Goal: Task Accomplishment & Management: Manage account settings

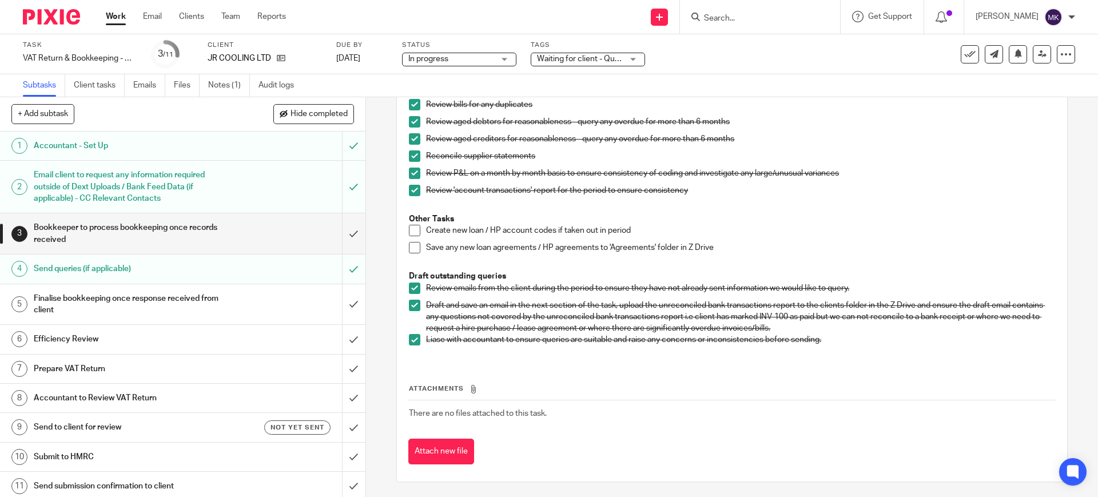
scroll to position [619, 0]
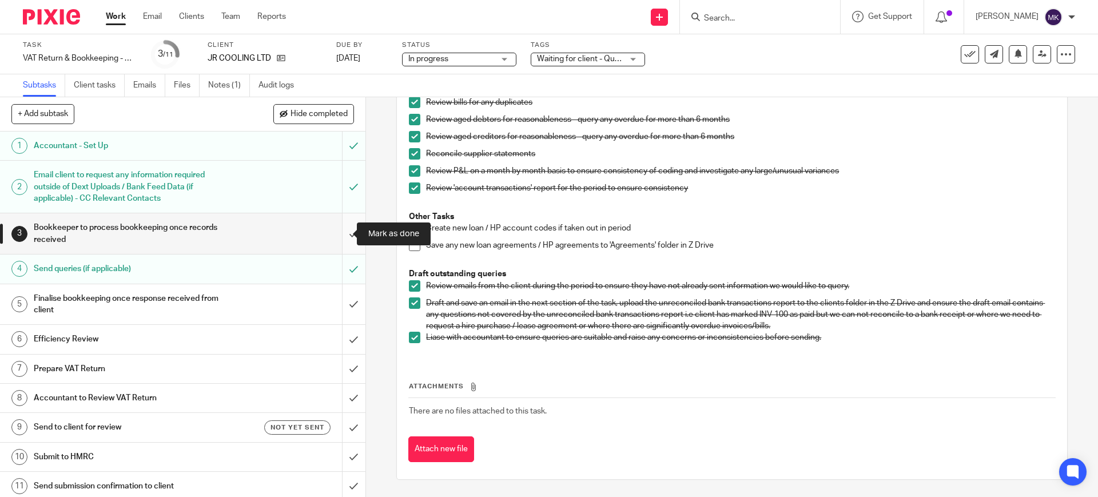
click at [343, 230] on input "submit" at bounding box center [182, 233] width 365 height 41
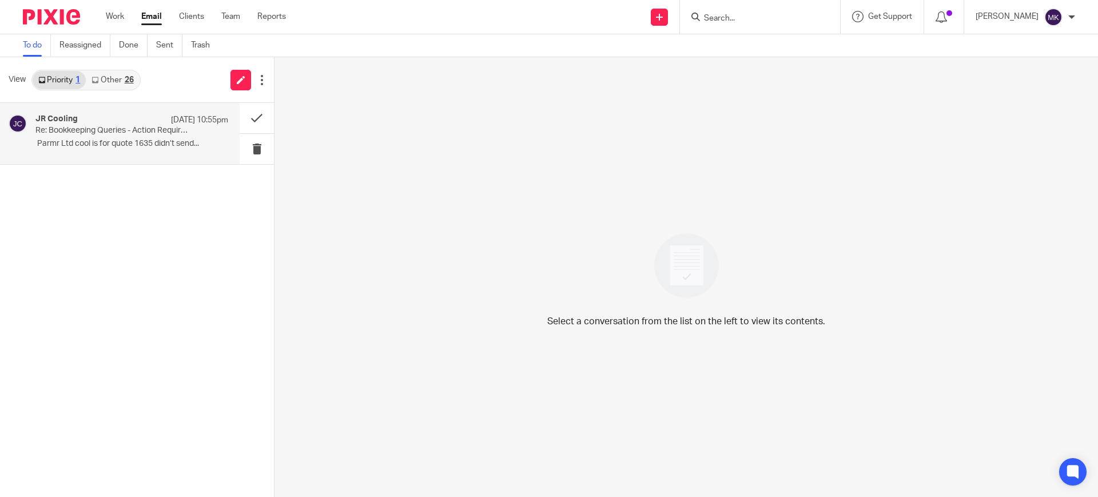
click at [86, 155] on div "JR Cooling [DATE] 10:55pm Re: Bookkeeping Queries - Action Required ﻿ ﻿Parmr Lt…" at bounding box center [120, 133] width 240 height 61
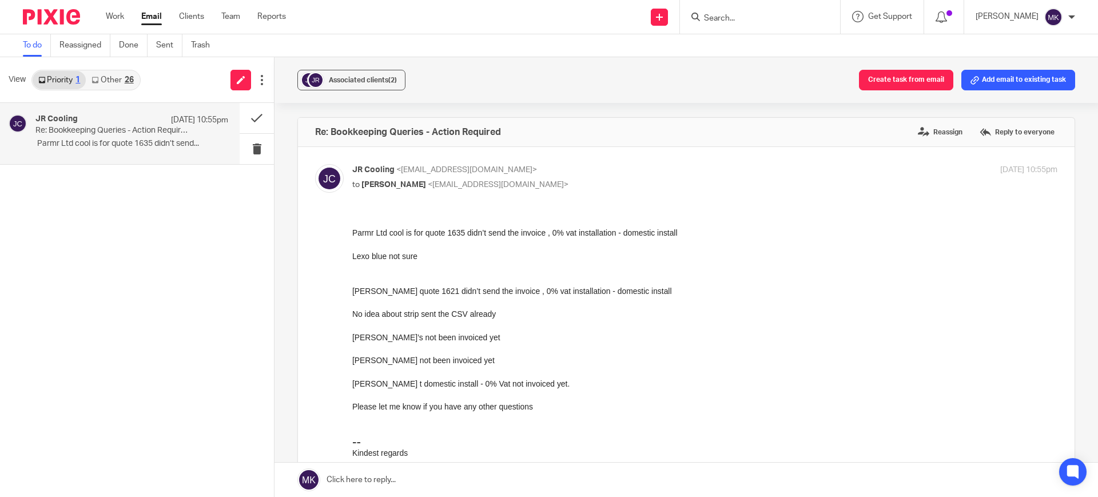
click at [271, 224] on div "JR Cooling [DATE] 10:55pm Re: Bookkeeping Queries - Action Required ﻿ ﻿Parmr Lt…" at bounding box center [137, 300] width 274 height 394
click at [456, 470] on link at bounding box center [685, 479] width 823 height 34
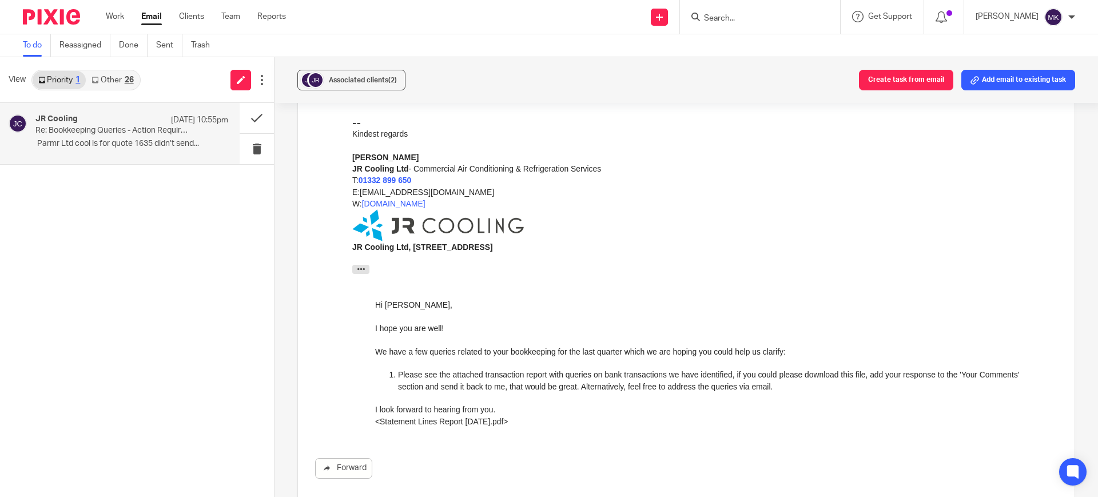
scroll to position [731, 0]
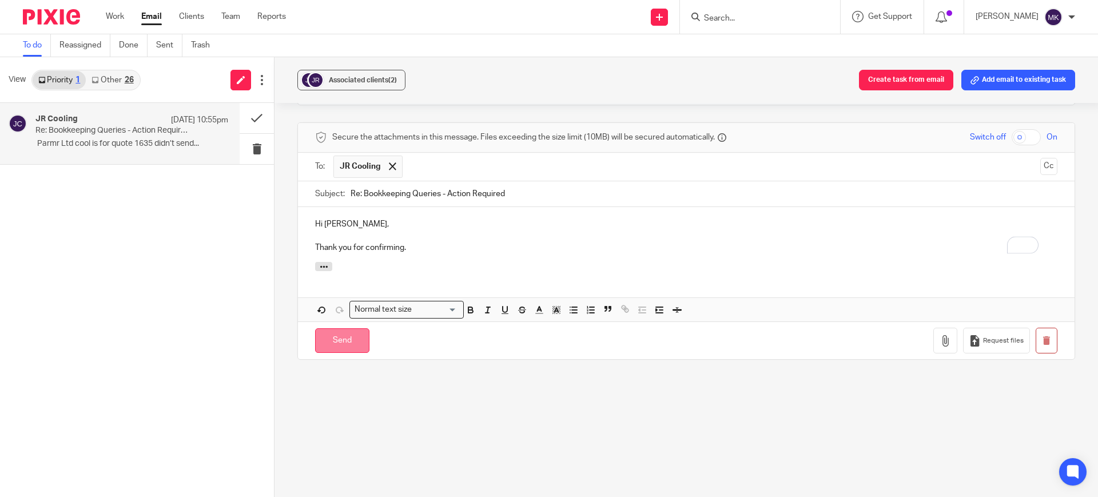
click at [330, 329] on input "Send" at bounding box center [342, 340] width 54 height 25
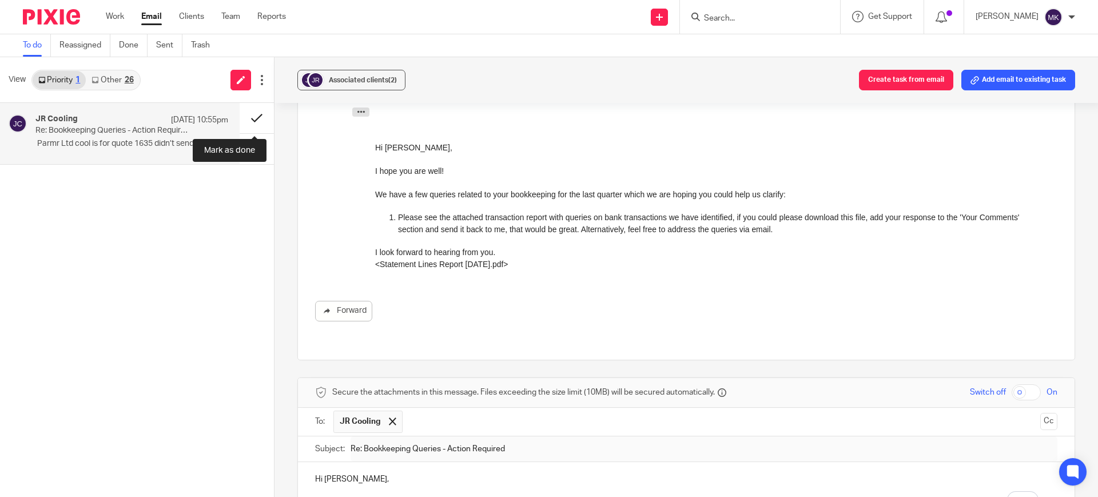
click at [253, 118] on button at bounding box center [257, 118] width 34 height 30
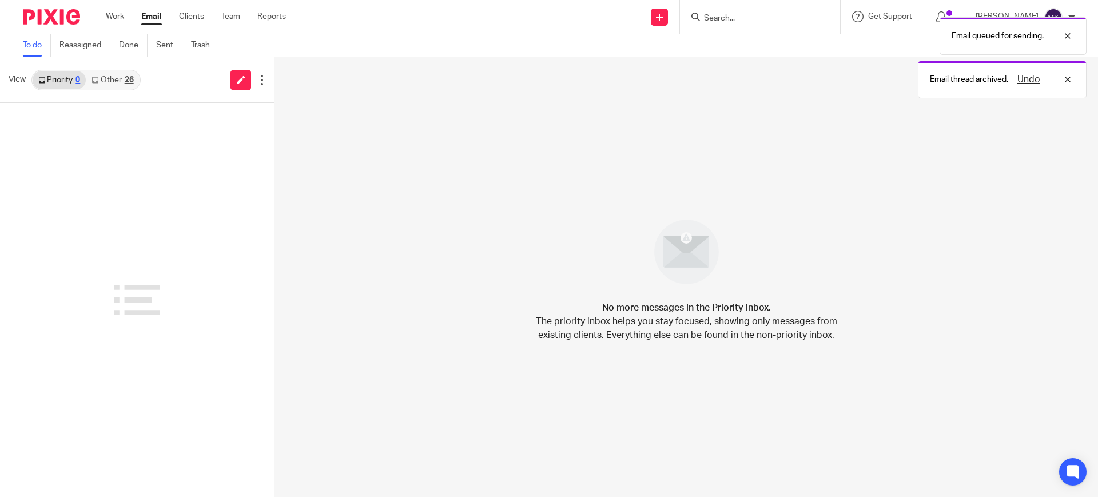
click at [106, 82] on link "Other 26" at bounding box center [112, 80] width 53 height 18
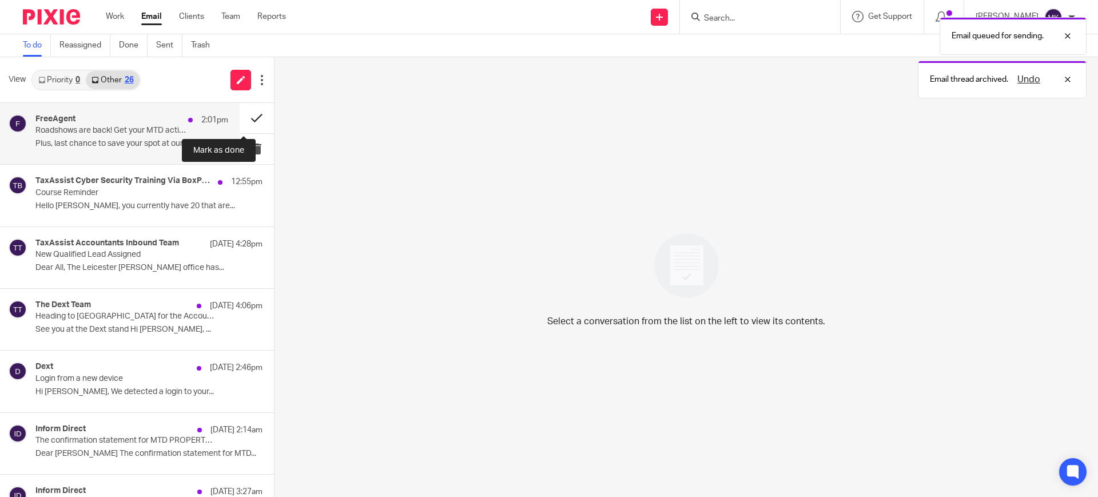
click at [241, 118] on button at bounding box center [257, 118] width 34 height 30
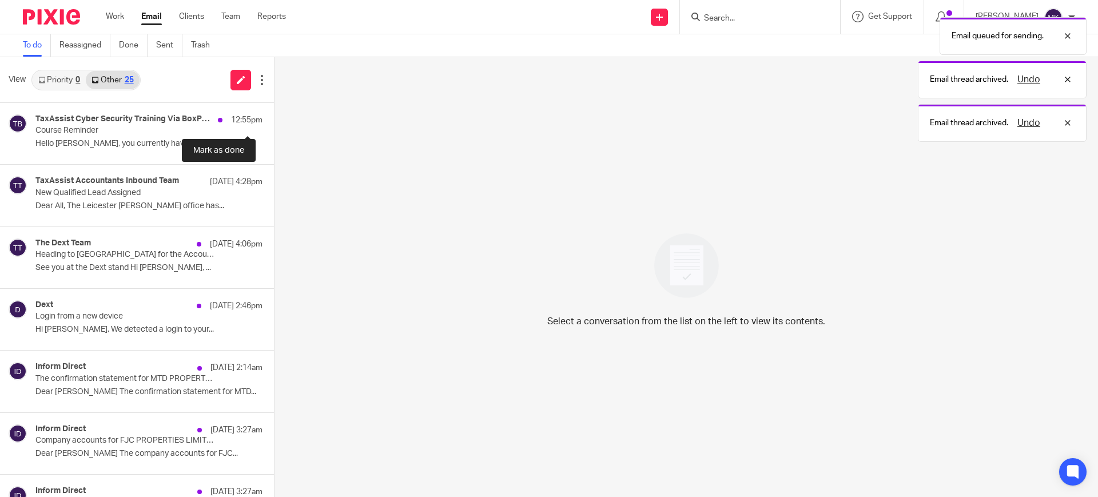
click at [274, 118] on button at bounding box center [278, 118] width 9 height 30
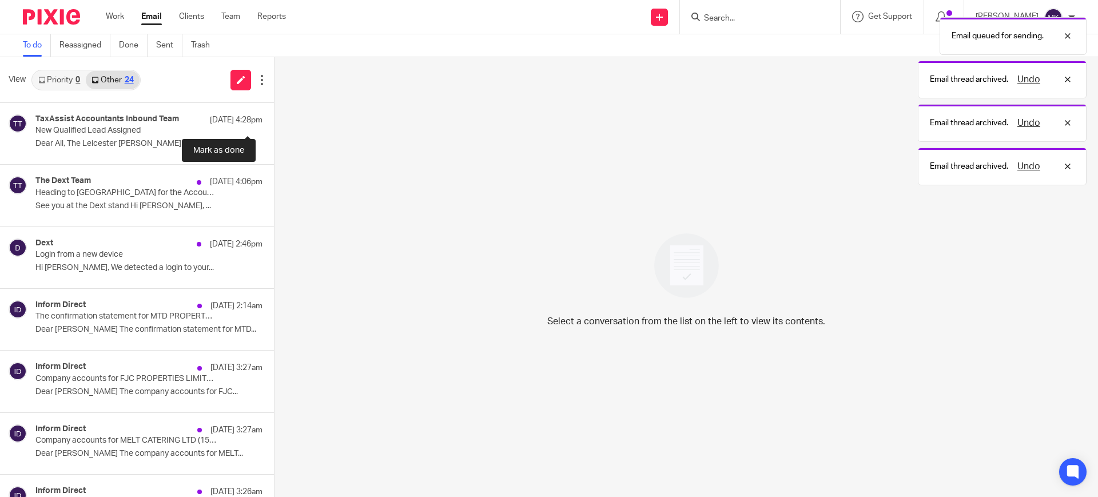
click at [274, 118] on button at bounding box center [278, 118] width 9 height 30
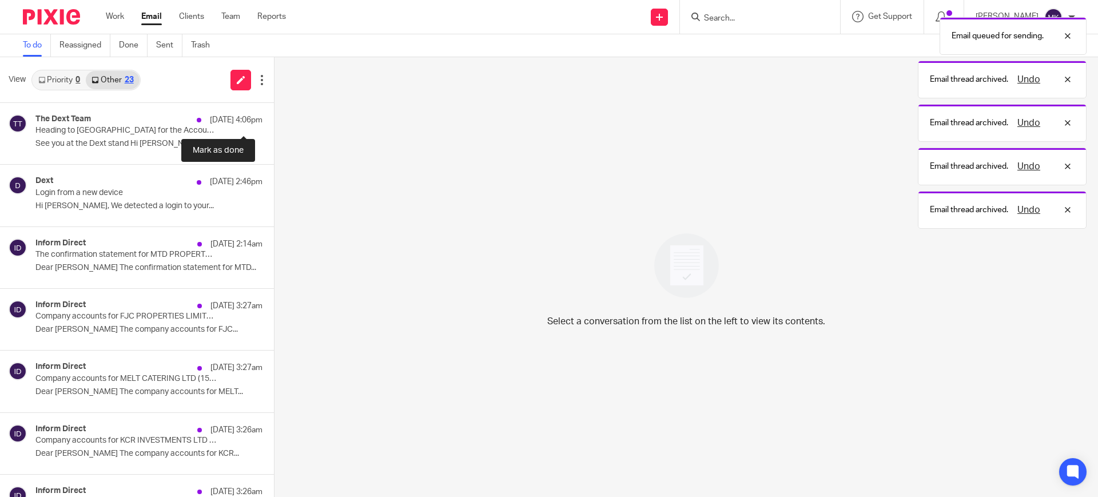
click at [274, 118] on button at bounding box center [278, 118] width 9 height 30
click at [241, 118] on div "Inform Direct 14 Sep 3:27am Company accounts for FJC PROPERTIES LIMITED (135909…" at bounding box center [137, 134] width 274 height 62
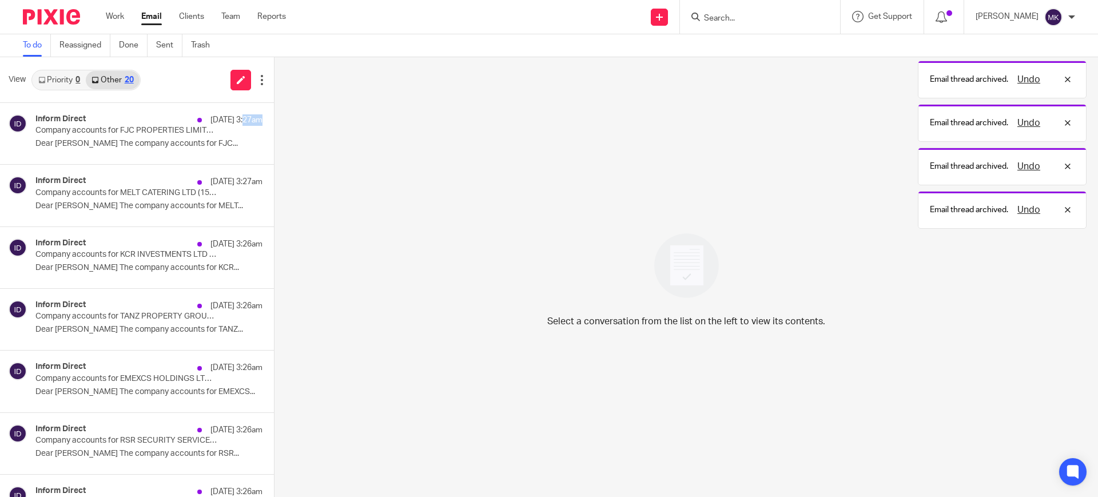
click at [274, 118] on button at bounding box center [278, 118] width 9 height 30
click at [241, 118] on button at bounding box center [257, 118] width 34 height 30
click at [274, 118] on button at bounding box center [278, 118] width 9 height 30
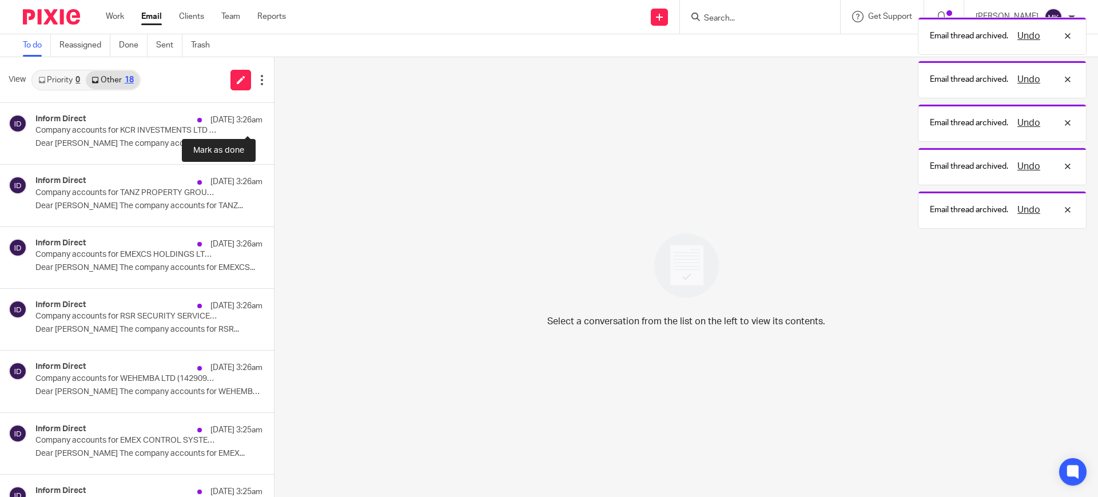
click at [274, 118] on button at bounding box center [278, 118] width 9 height 30
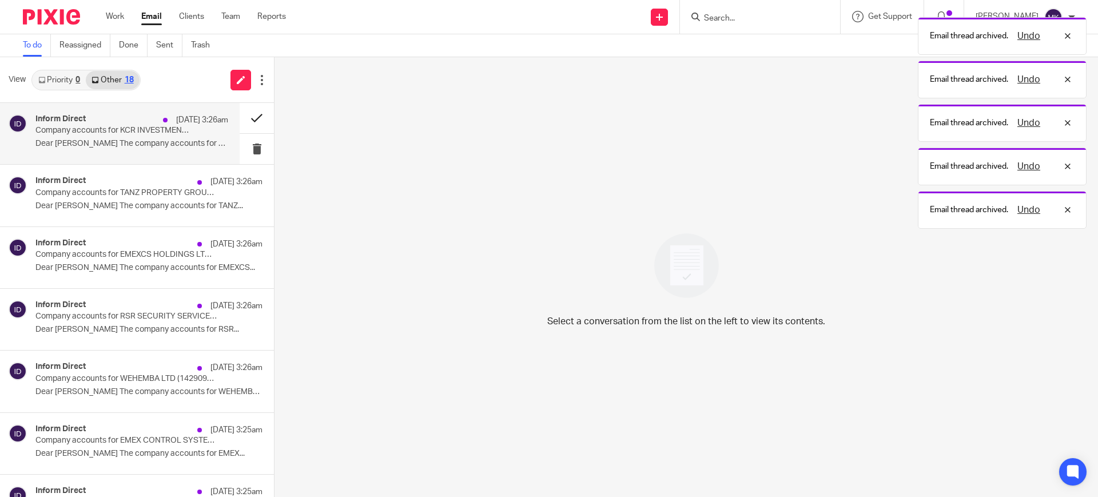
click at [241, 118] on button at bounding box center [257, 118] width 34 height 30
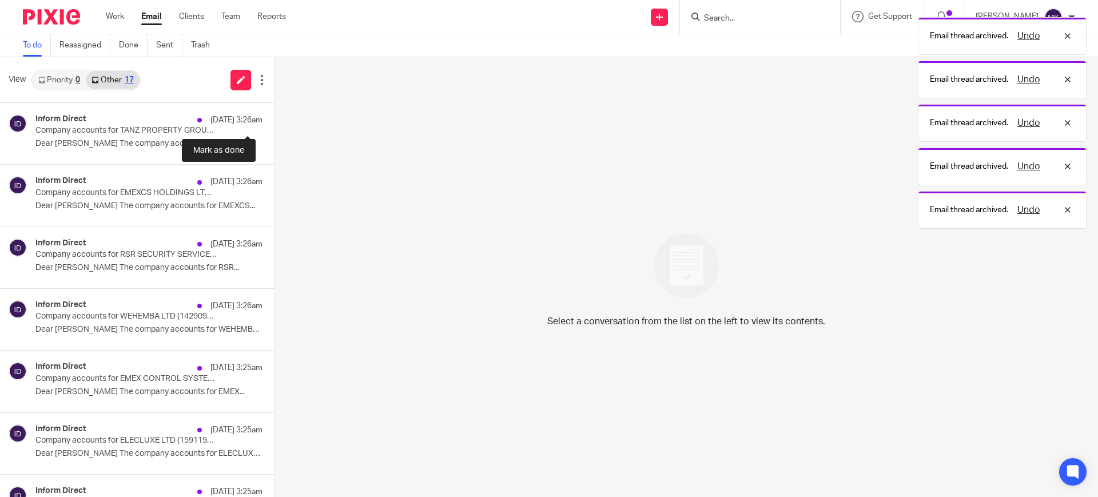
click at [274, 118] on button at bounding box center [278, 118] width 9 height 30
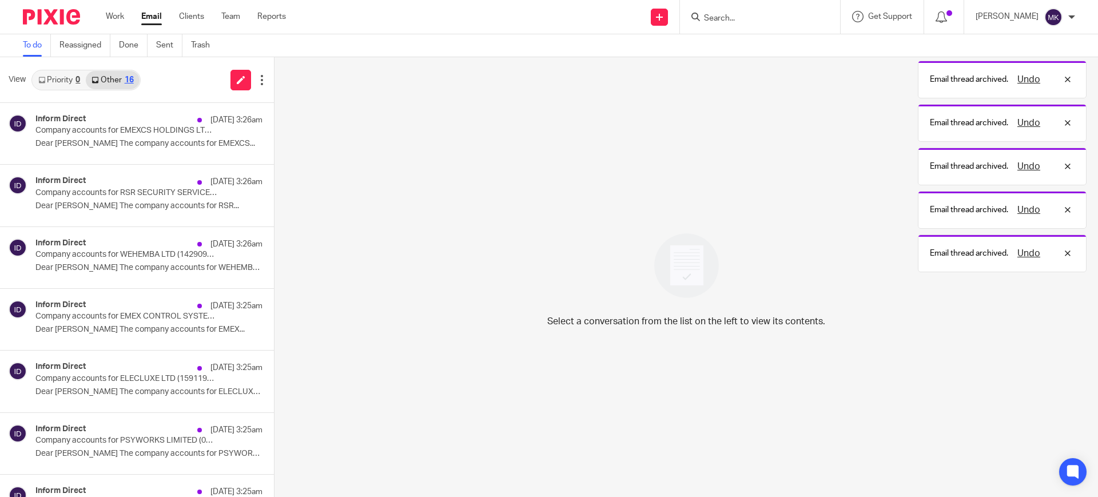
click at [274, 118] on button at bounding box center [278, 118] width 9 height 30
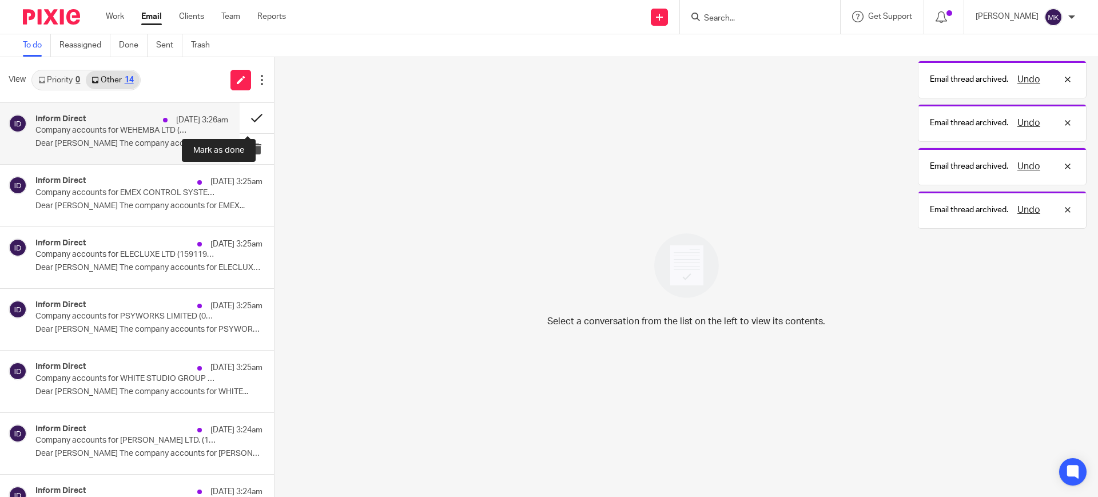
click at [241, 118] on button at bounding box center [257, 118] width 34 height 30
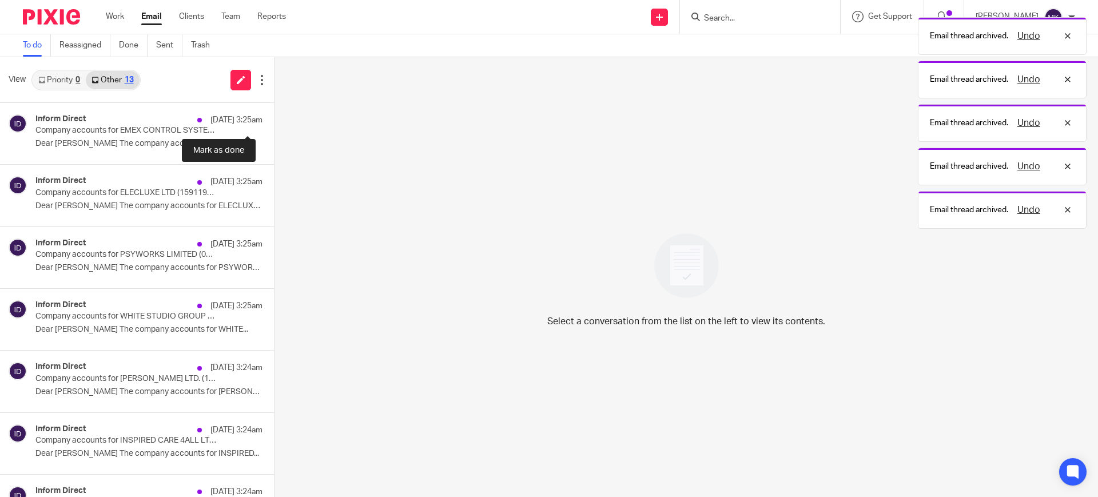
click at [274, 118] on button at bounding box center [278, 118] width 9 height 30
click at [241, 165] on div "Inform Direct 14 Sep 3:25am Company accounts for ELECLUXE LTD (15911982) can no…" at bounding box center [137, 196] width 274 height 62
click at [274, 118] on button at bounding box center [278, 118] width 9 height 30
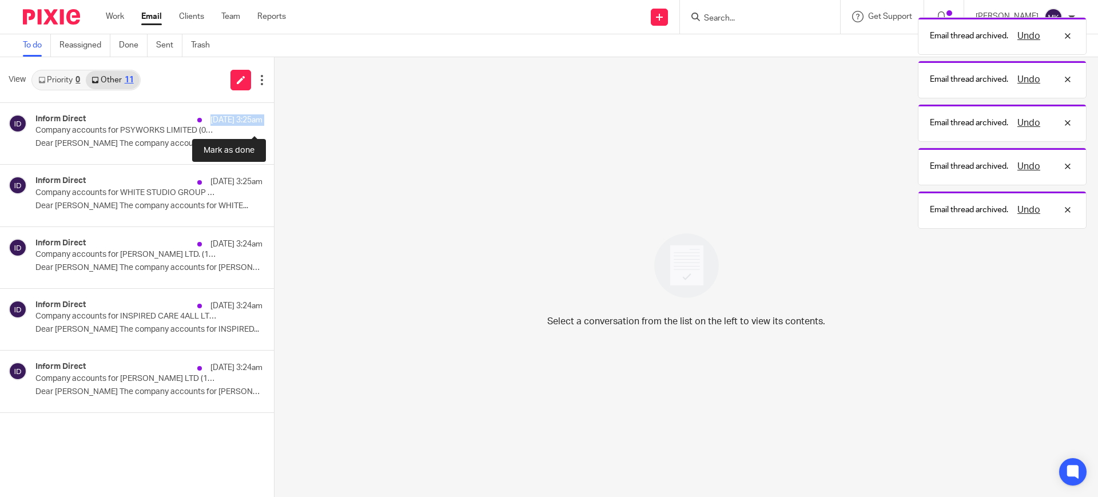
click at [241, 118] on div "Inform Direct 14 Sep 3:25am Company accounts for PSYWORKS LIMITED (04867563) ca…" at bounding box center [137, 134] width 274 height 62
click at [274, 118] on button at bounding box center [278, 118] width 9 height 30
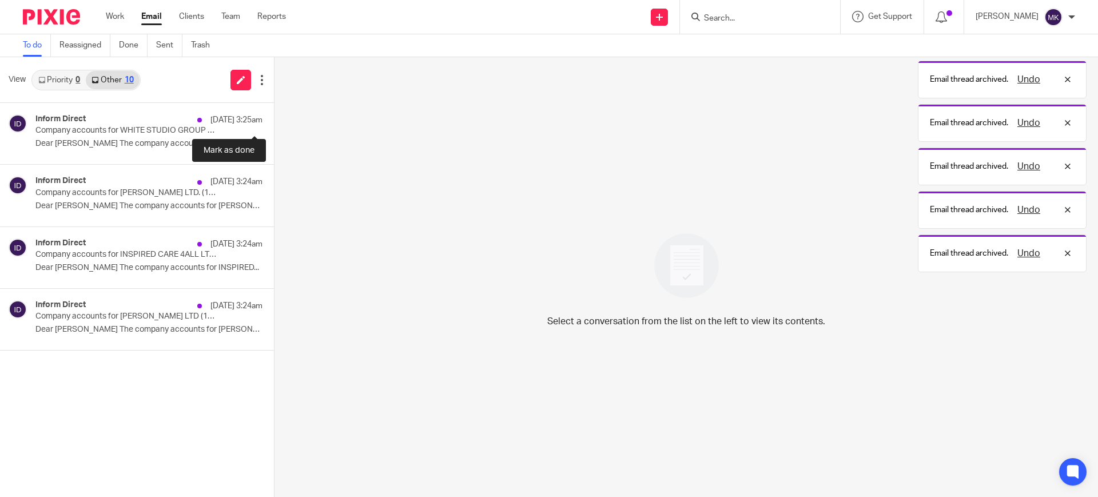
click at [274, 118] on button at bounding box center [278, 118] width 9 height 30
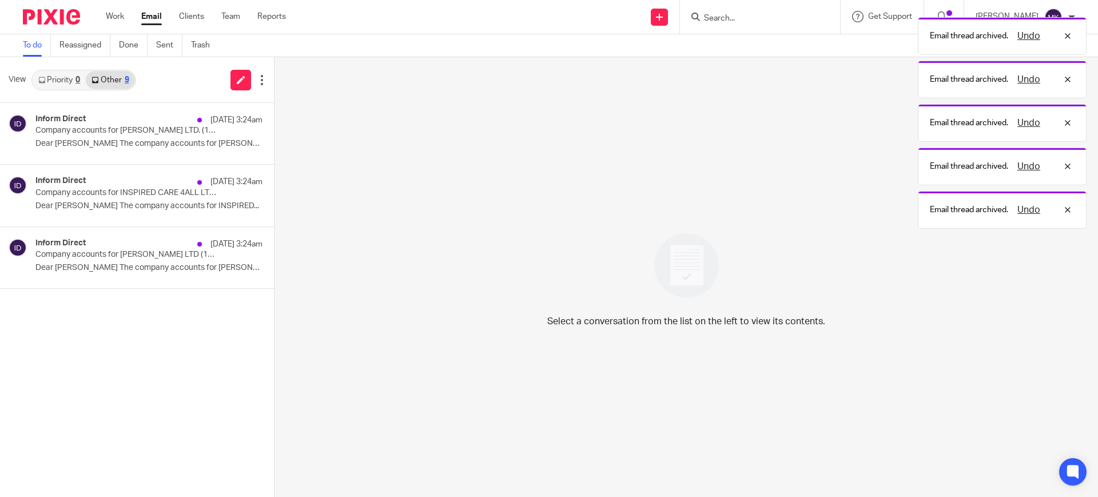
click at [274, 118] on button at bounding box center [278, 118] width 9 height 30
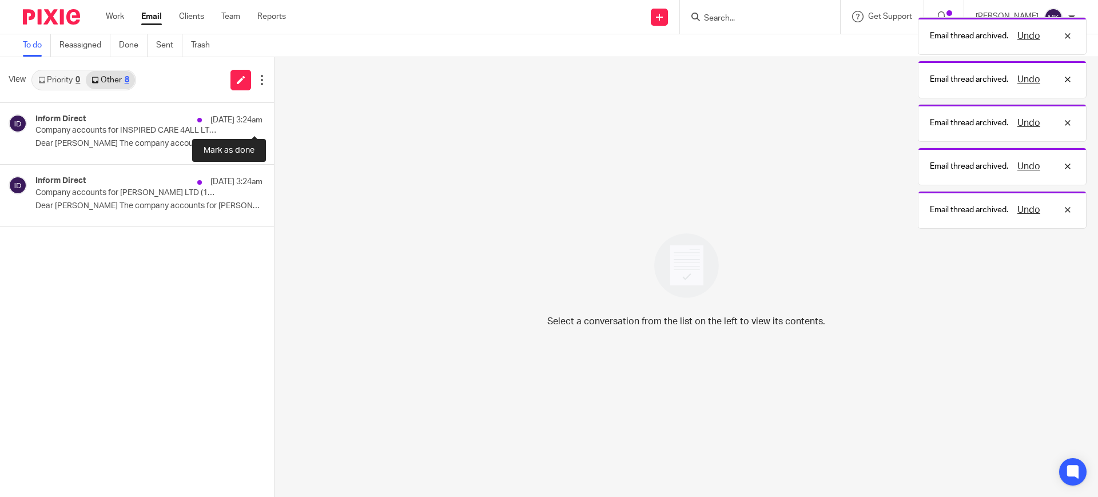
click at [274, 118] on button at bounding box center [278, 118] width 9 height 30
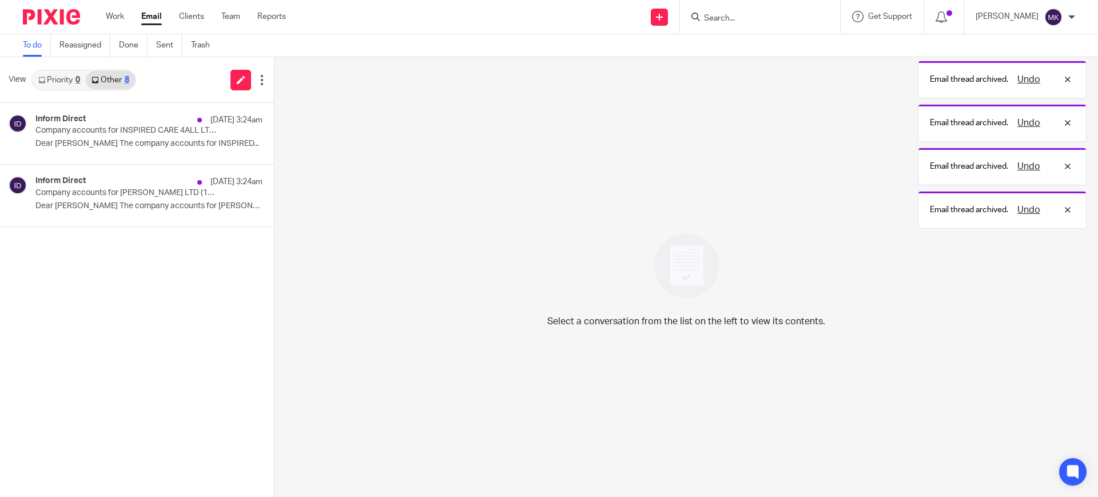
click at [241, 165] on div "Inform Direct 14 Sep 3:24am Company accounts for THEA H COOPER LTD (15903279) c…" at bounding box center [137, 196] width 274 height 62
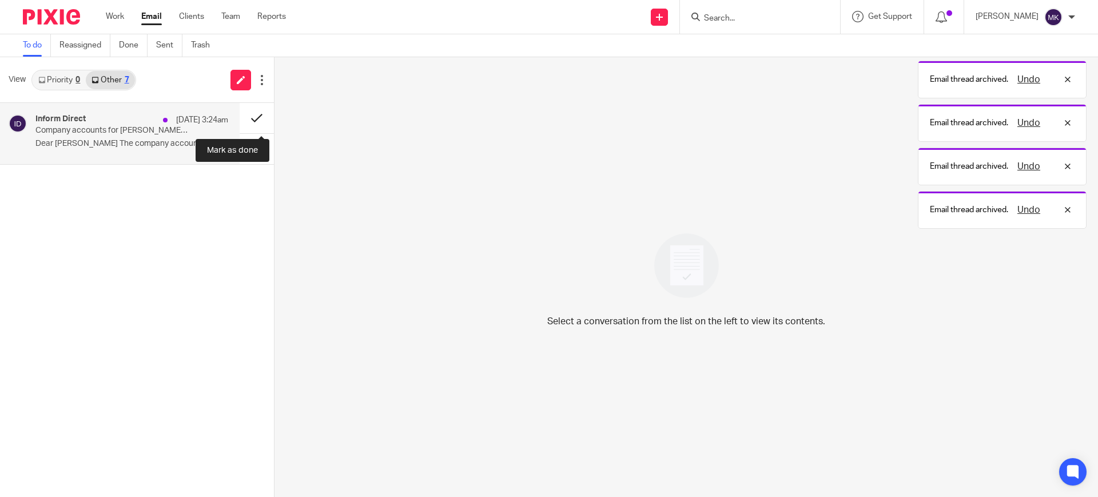
click at [253, 123] on button at bounding box center [257, 118] width 34 height 30
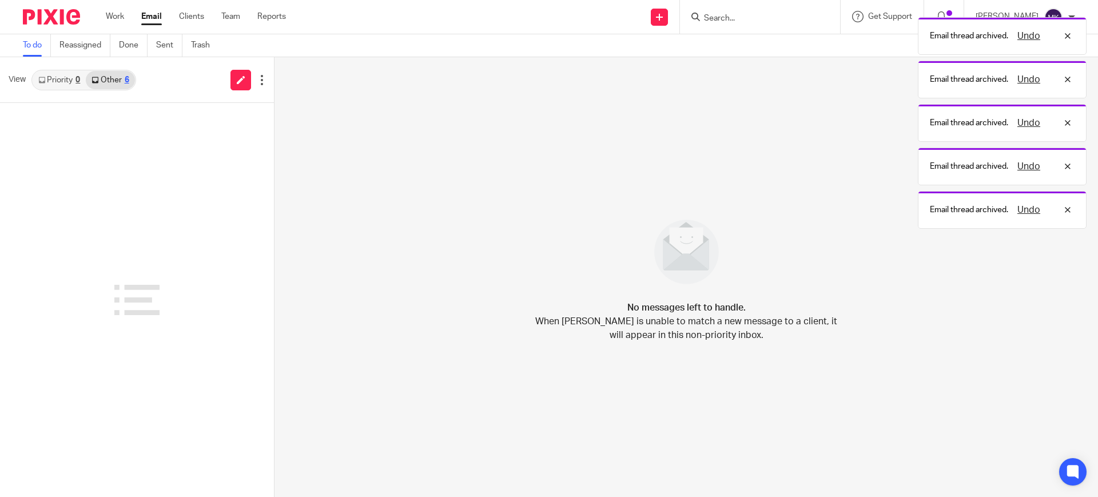
click at [93, 88] on link "Other 6" at bounding box center [110, 80] width 49 height 18
click at [75, 87] on link "Priority 0" at bounding box center [59, 80] width 53 height 18
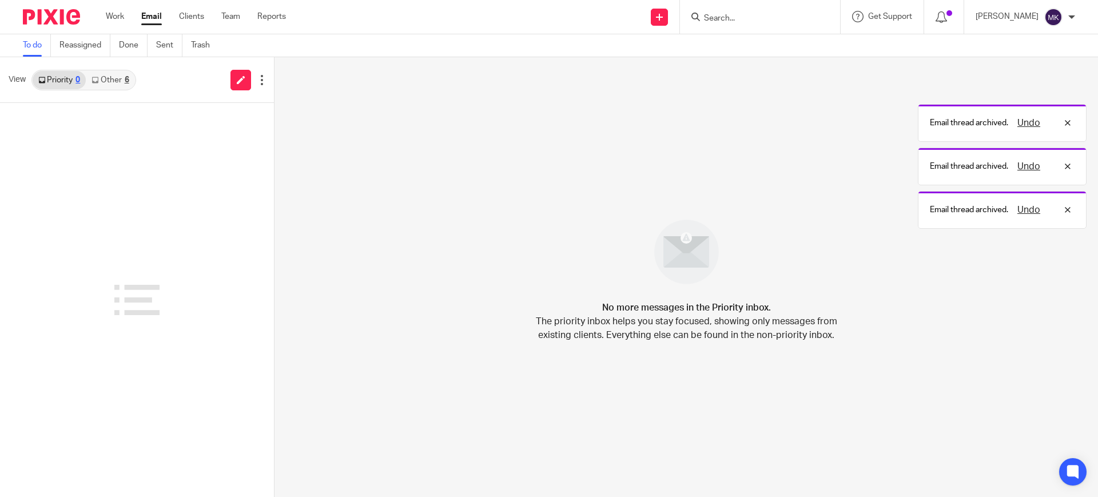
click at [103, 81] on link "Other 6" at bounding box center [110, 80] width 49 height 18
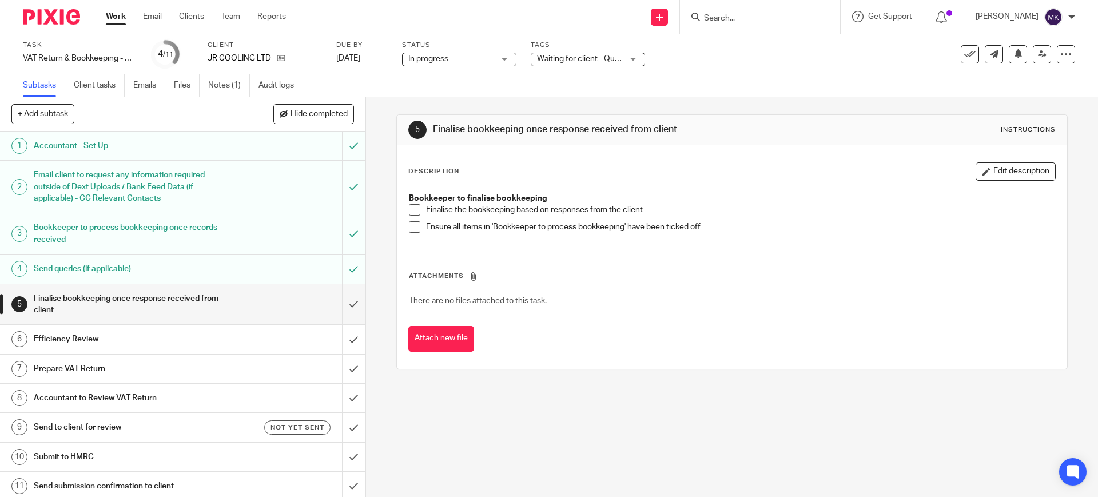
drag, startPoint x: 412, startPoint y: 213, endPoint x: 412, endPoint y: 225, distance: 12.0
click at [412, 213] on span at bounding box center [414, 209] width 11 height 11
click at [410, 232] on span at bounding box center [414, 226] width 11 height 11
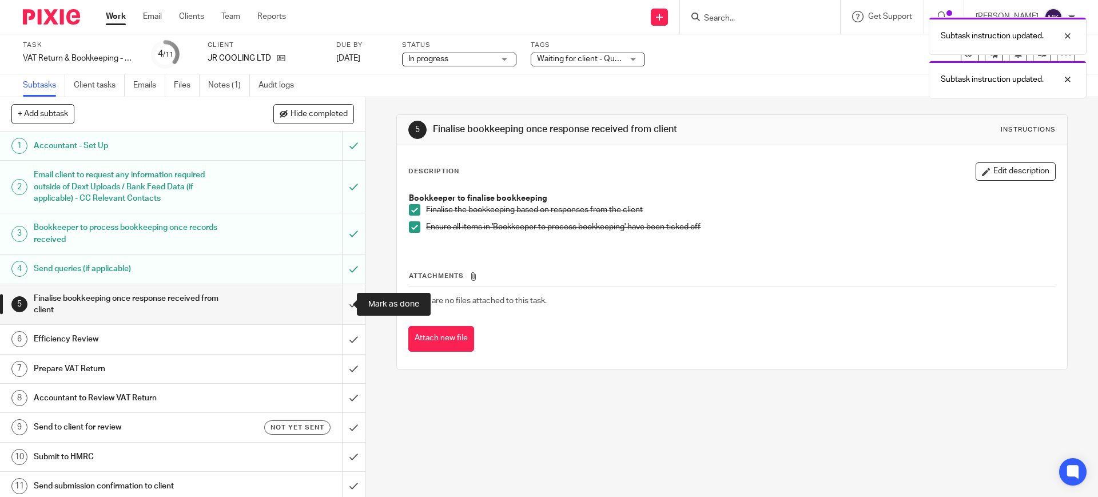
click at [338, 300] on input "submit" at bounding box center [182, 304] width 365 height 41
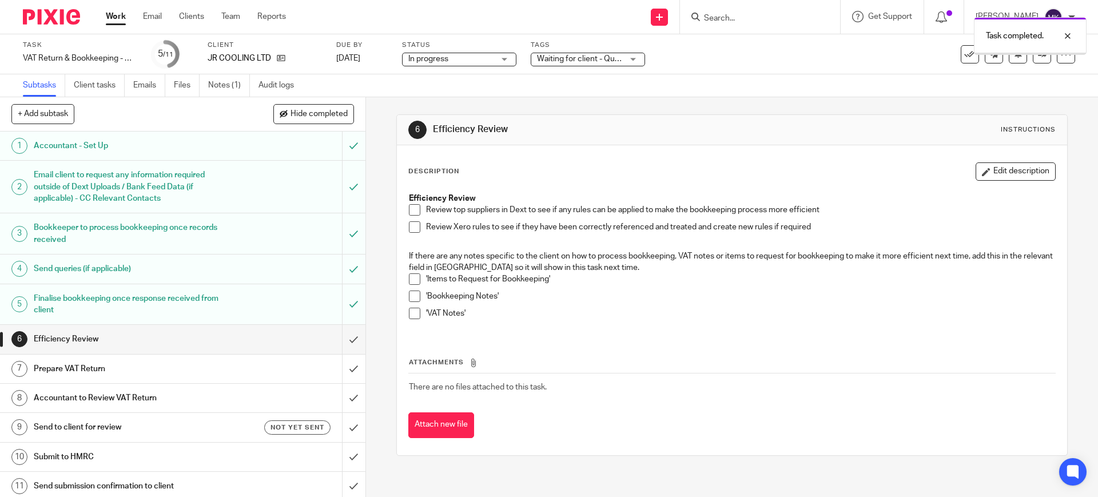
click at [414, 210] on span at bounding box center [414, 209] width 11 height 11
click at [413, 230] on span at bounding box center [414, 226] width 11 height 11
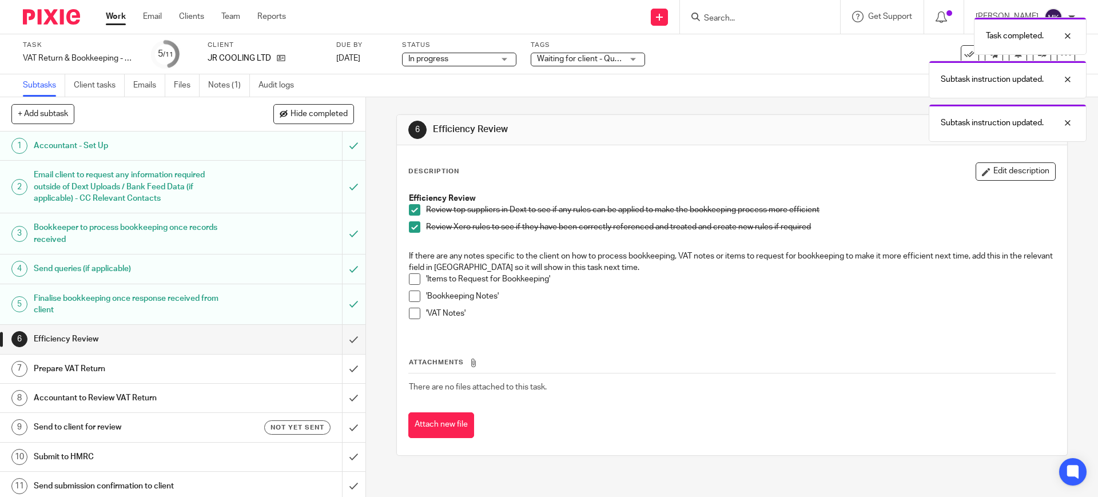
click at [409, 297] on span at bounding box center [414, 295] width 11 height 11
click at [411, 281] on span at bounding box center [414, 278] width 11 height 11
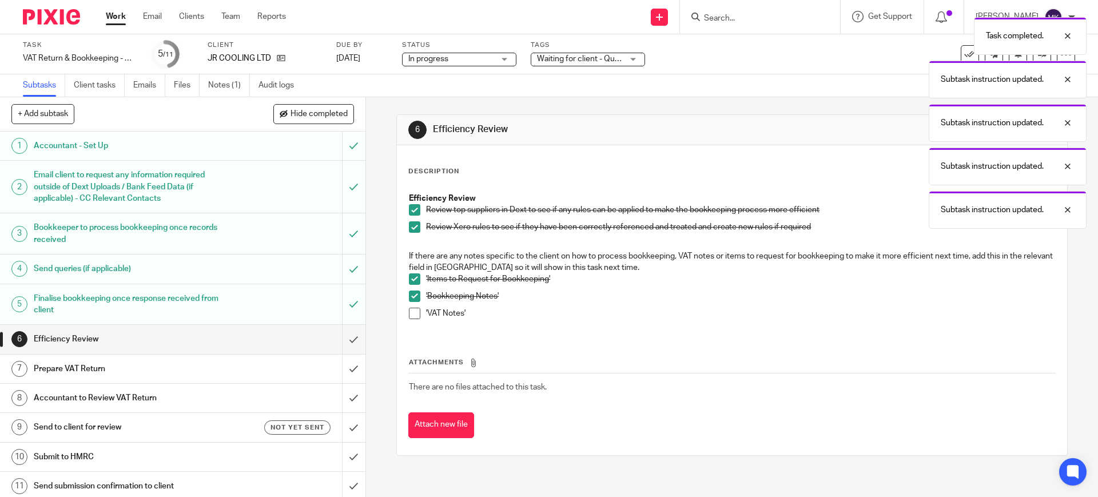
click at [411, 309] on span at bounding box center [414, 313] width 11 height 11
click at [348, 334] on input "submit" at bounding box center [182, 339] width 365 height 29
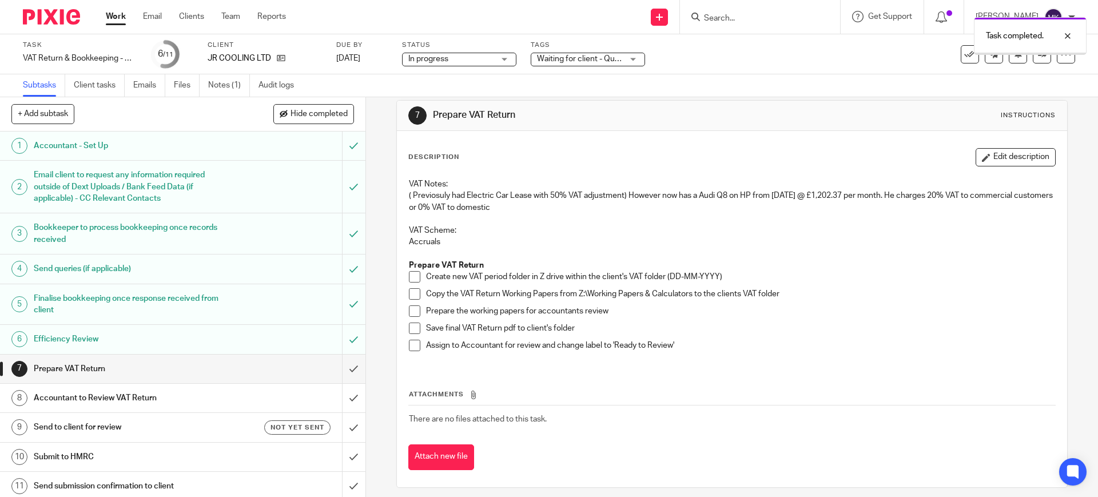
scroll to position [22, 0]
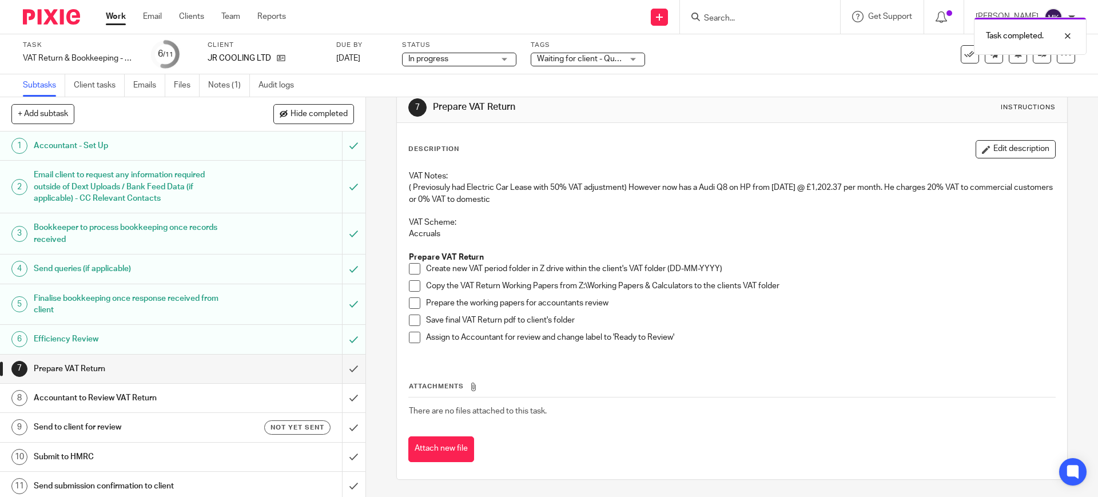
click at [416, 260] on strong "Prepare VAT Return" at bounding box center [446, 257] width 75 height 8
click at [414, 265] on span at bounding box center [414, 268] width 11 height 11
click at [410, 283] on span at bounding box center [414, 285] width 11 height 11
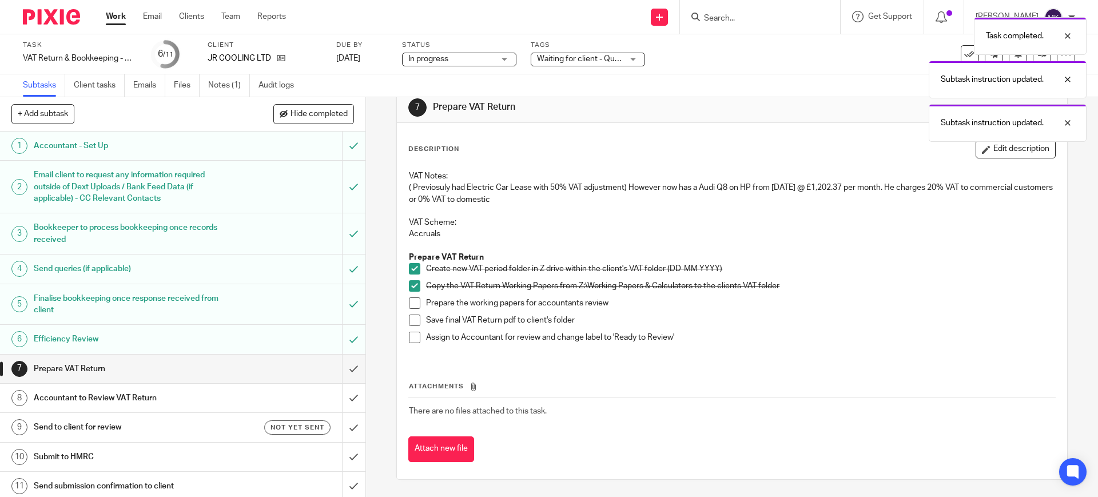
click at [409, 305] on span at bounding box center [414, 302] width 11 height 11
click at [409, 325] on span at bounding box center [414, 319] width 11 height 11
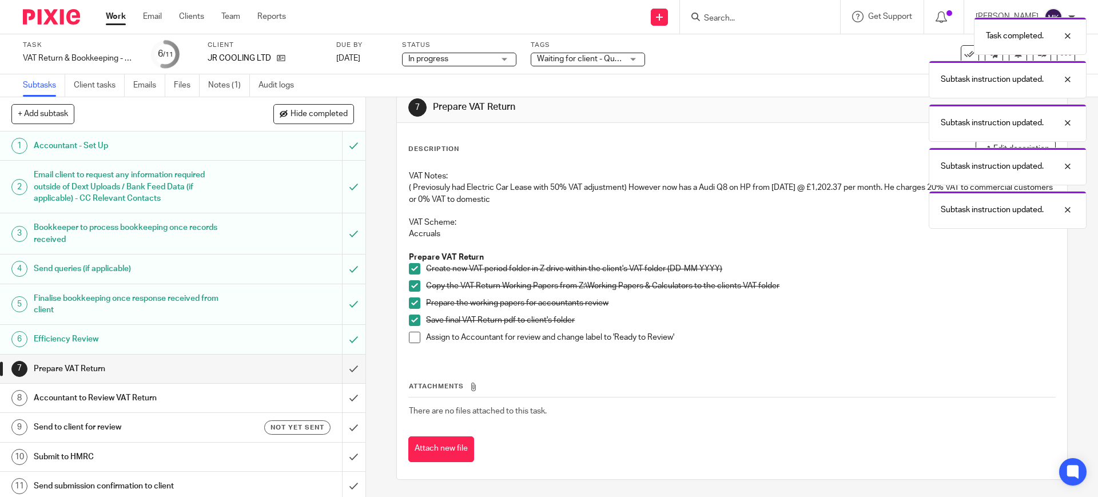
drag, startPoint x: 410, startPoint y: 340, endPoint x: 439, endPoint y: 329, distance: 31.1
click at [410, 340] on span at bounding box center [414, 337] width 11 height 11
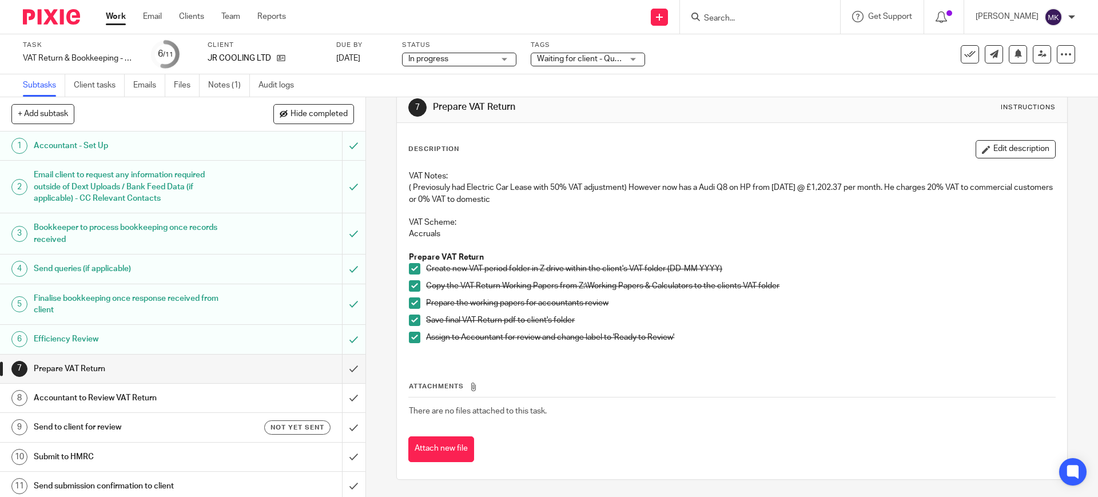
click at [559, 65] on div "Waiting for client - Query" at bounding box center [588, 60] width 114 height 14
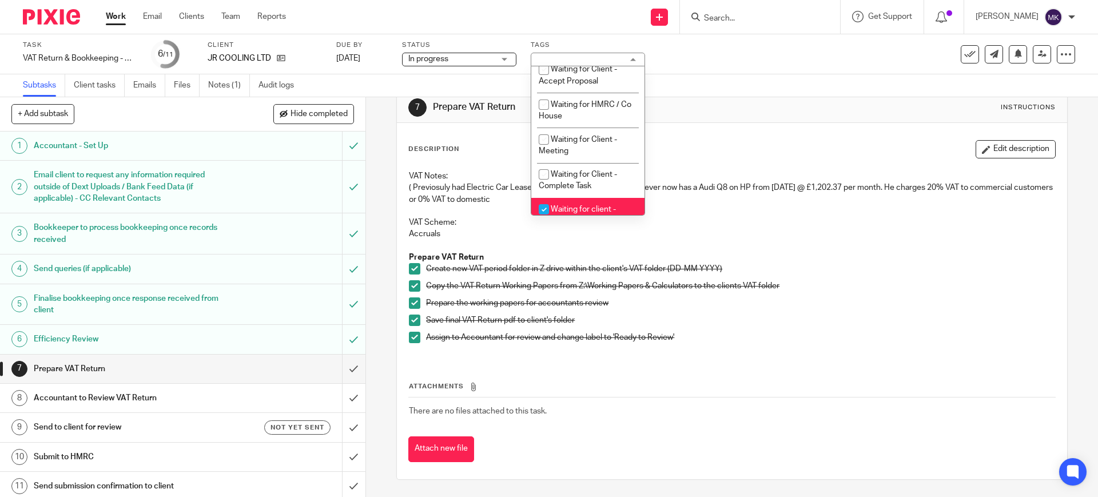
scroll to position [643, 0]
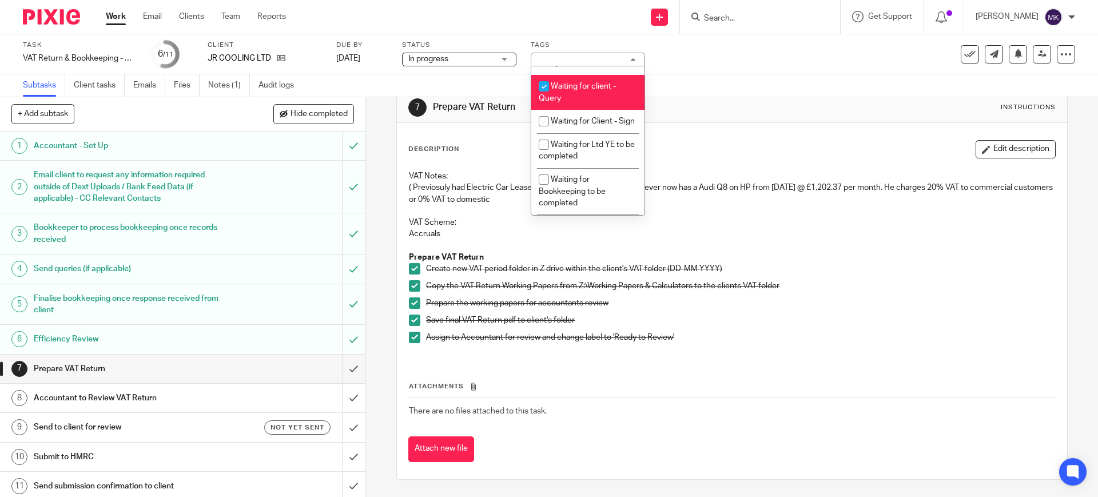
click at [580, 110] on li "Waiting for client - Query" at bounding box center [587, 92] width 113 height 35
checkbox input "false"
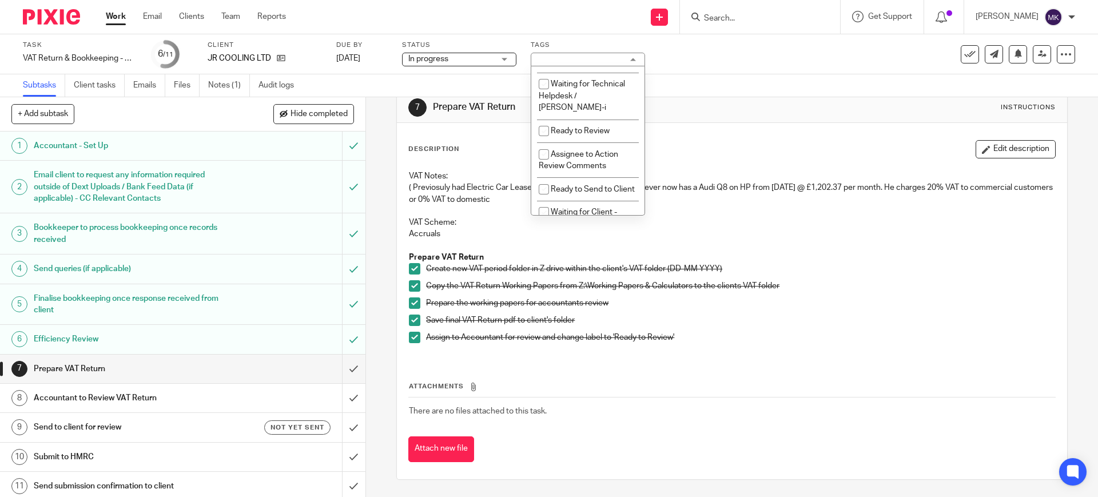
scroll to position [354, 0]
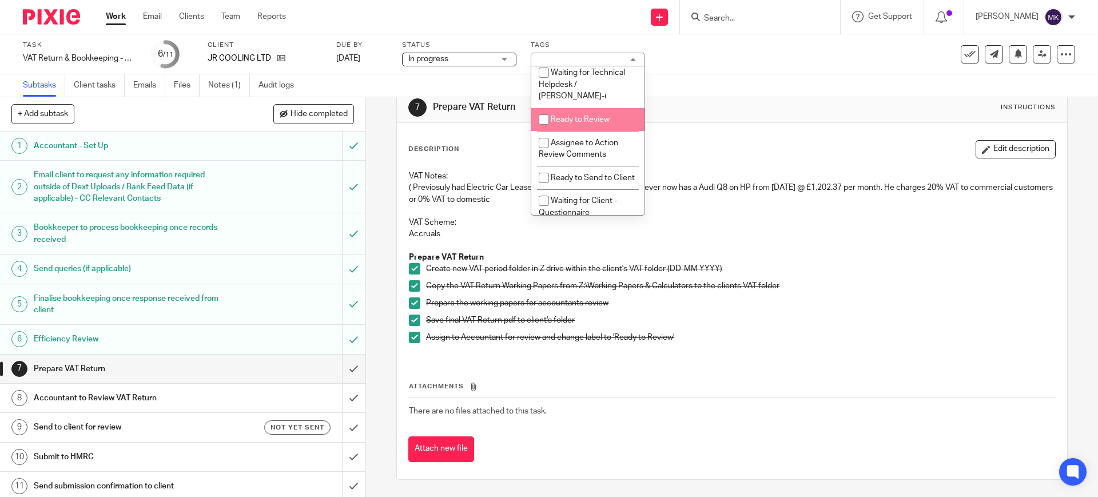
click at [578, 121] on li "Ready to Review" at bounding box center [587, 119] width 113 height 23
checkbox input "true"
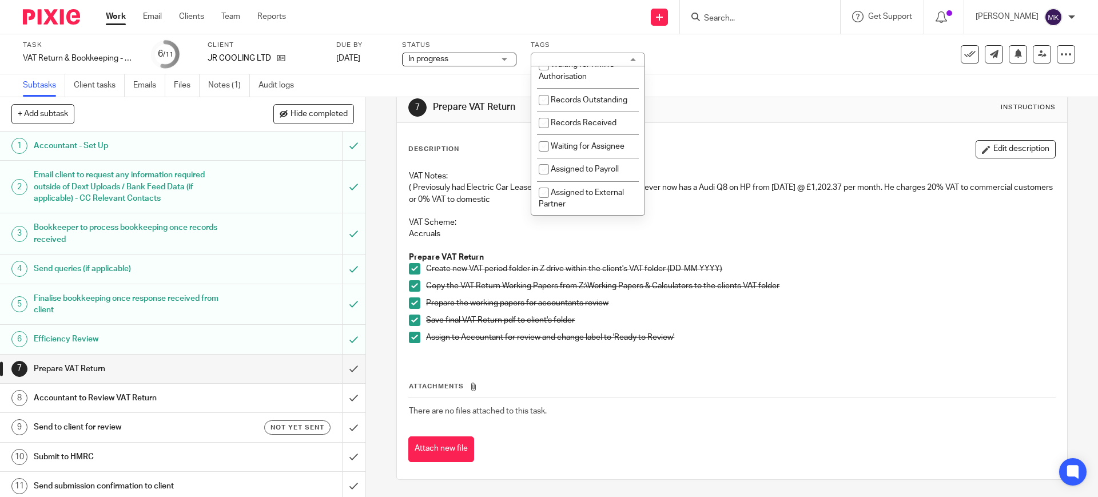
scroll to position [139, 0]
click at [592, 175] on span "Waiting for Assignee" at bounding box center [588, 171] width 74 height 8
checkbox input "true"
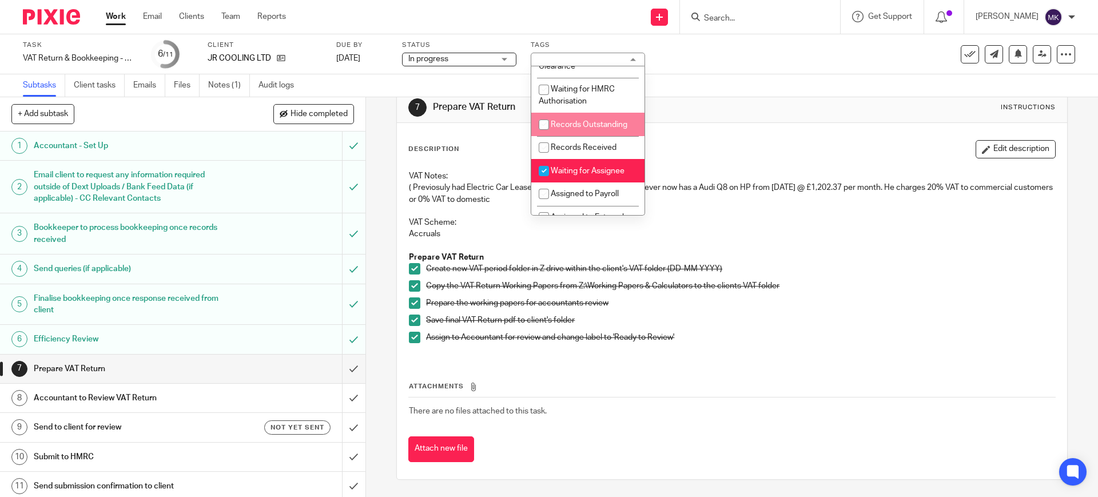
click at [705, 69] on div "Task VAT Return & Bookkeeping - Quarterly - June - August, 2025 Save VAT Return…" at bounding box center [549, 54] width 1098 height 40
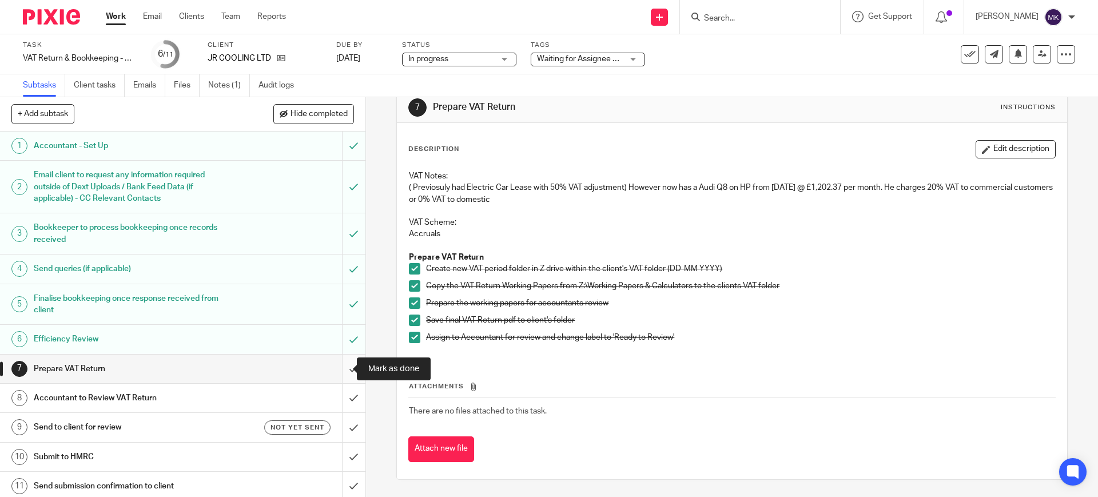
click at [337, 365] on input "submit" at bounding box center [182, 368] width 365 height 29
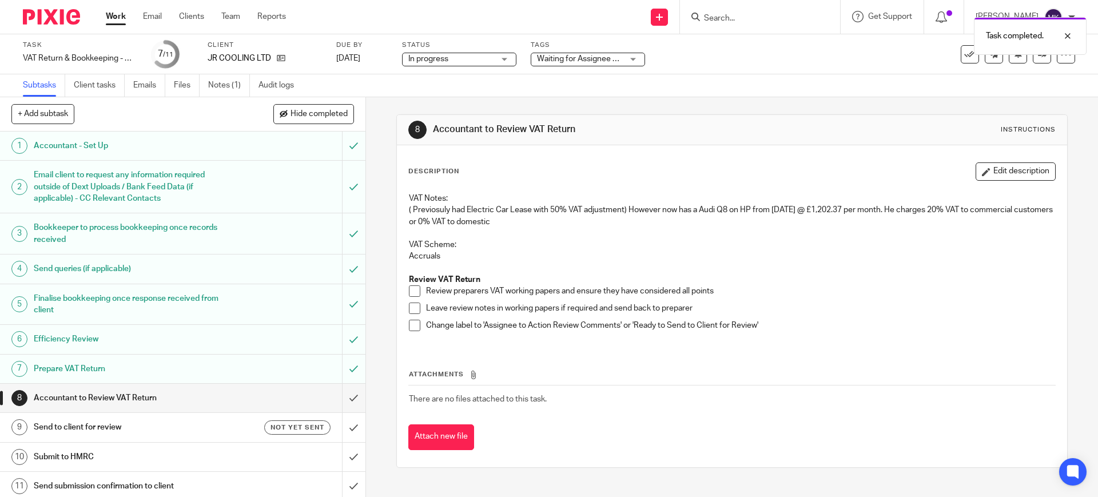
click at [413, 292] on span at bounding box center [414, 290] width 11 height 11
click at [409, 309] on span at bounding box center [414, 307] width 11 height 11
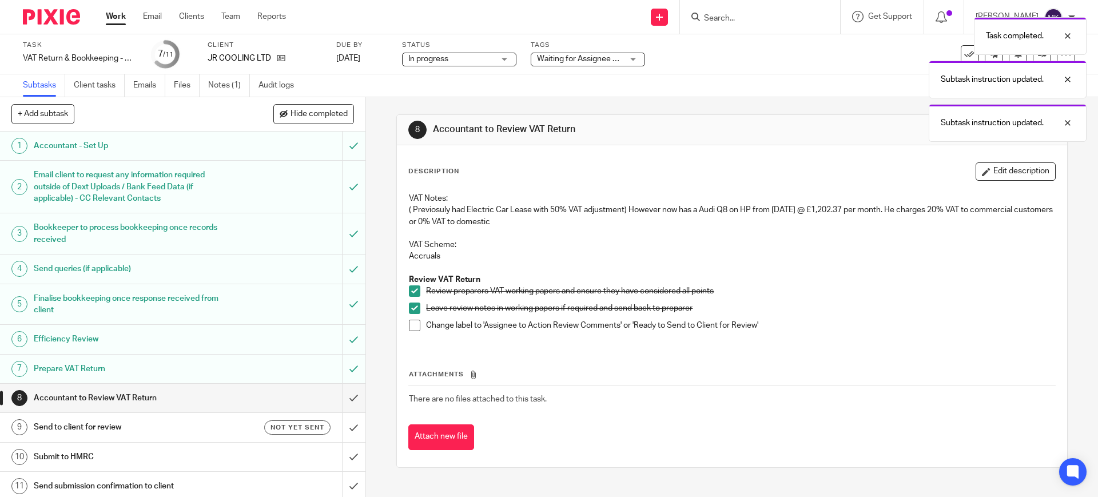
click at [414, 303] on span at bounding box center [414, 307] width 11 height 11
click at [415, 286] on span at bounding box center [414, 290] width 11 height 11
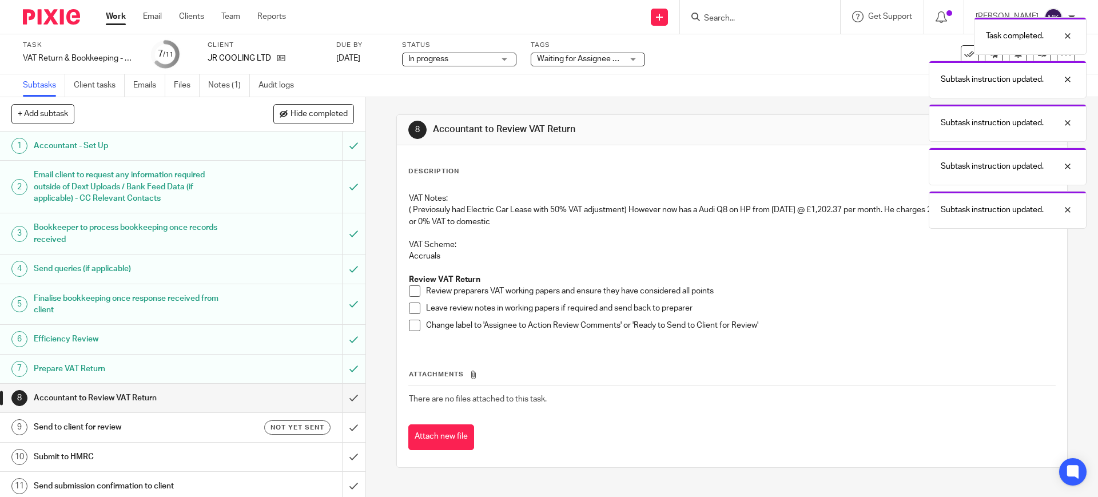
click at [540, 222] on p "( Previosuly had Electric Car Lease with 50% VAT adjustment) However now has a …" at bounding box center [731, 215] width 645 height 23
click at [1068, 38] on div at bounding box center [1058, 36] width 31 height 14
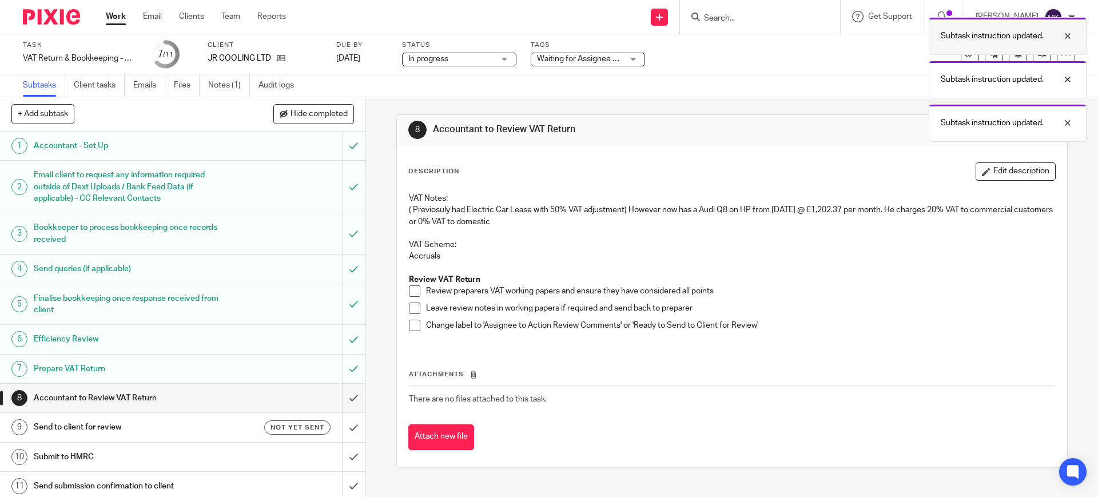
click at [1071, 37] on div at bounding box center [1058, 36] width 31 height 14
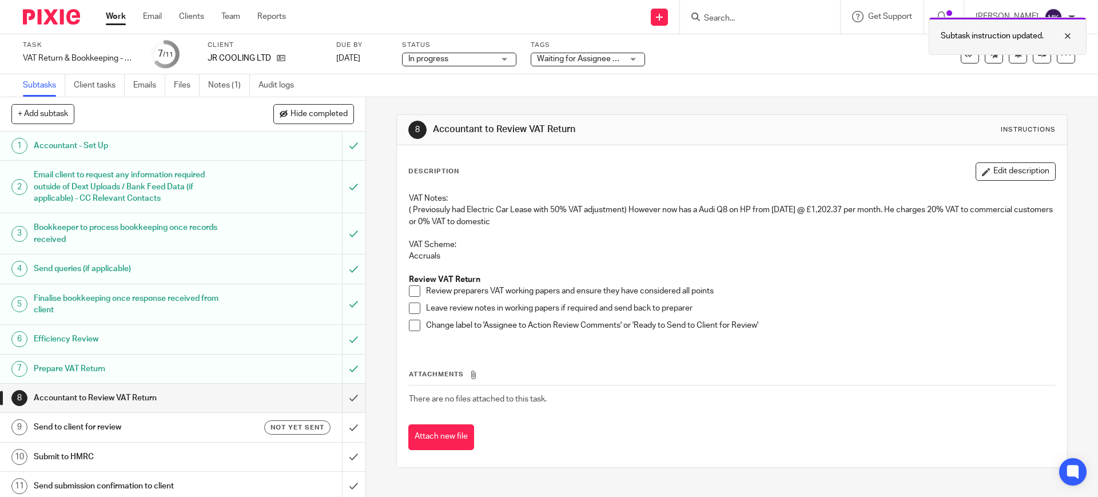
click at [1065, 37] on div at bounding box center [1058, 36] width 31 height 14
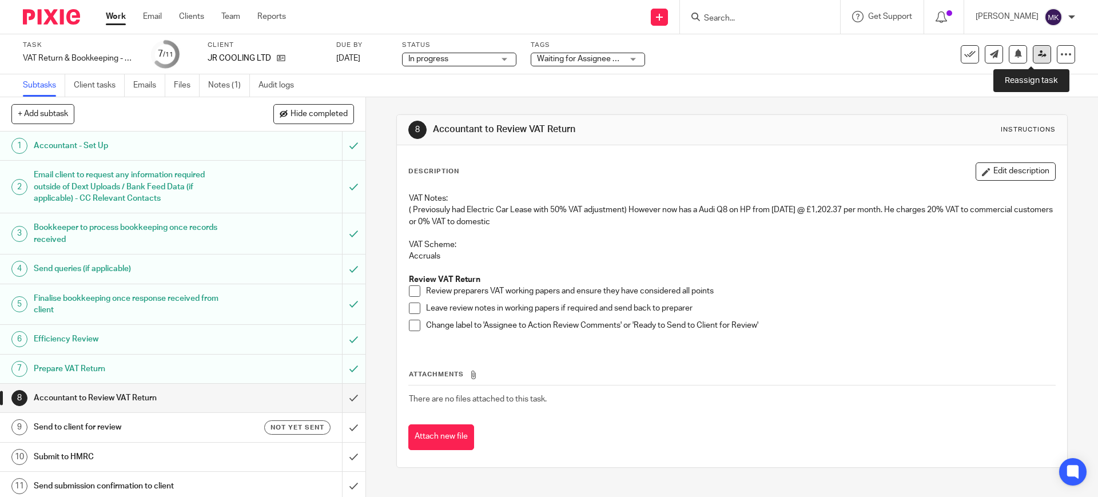
click at [1036, 58] on link at bounding box center [1041, 54] width 18 height 18
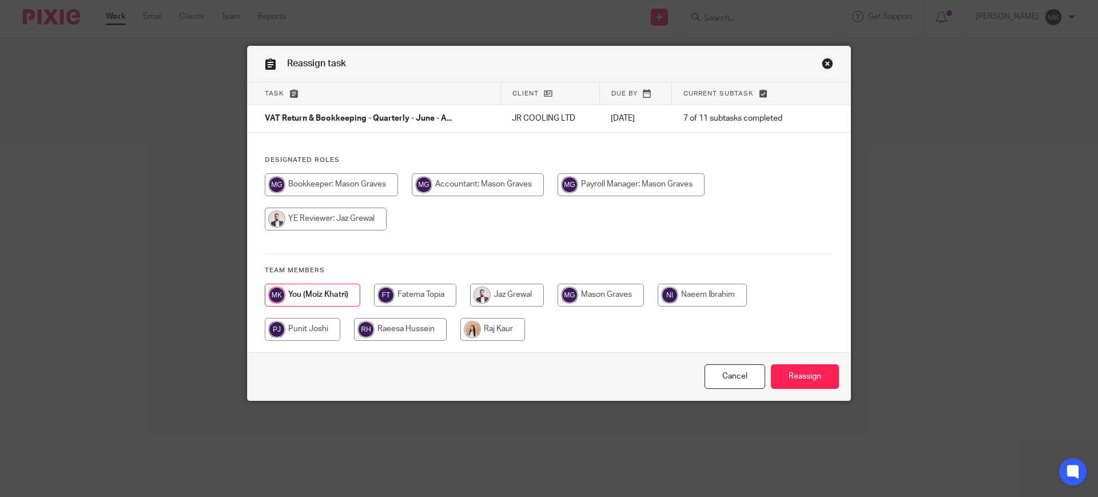
click at [615, 173] on input "radio" at bounding box center [630, 184] width 147 height 23
radio input "true"
click at [785, 381] on input "Reassign" at bounding box center [805, 376] width 68 height 25
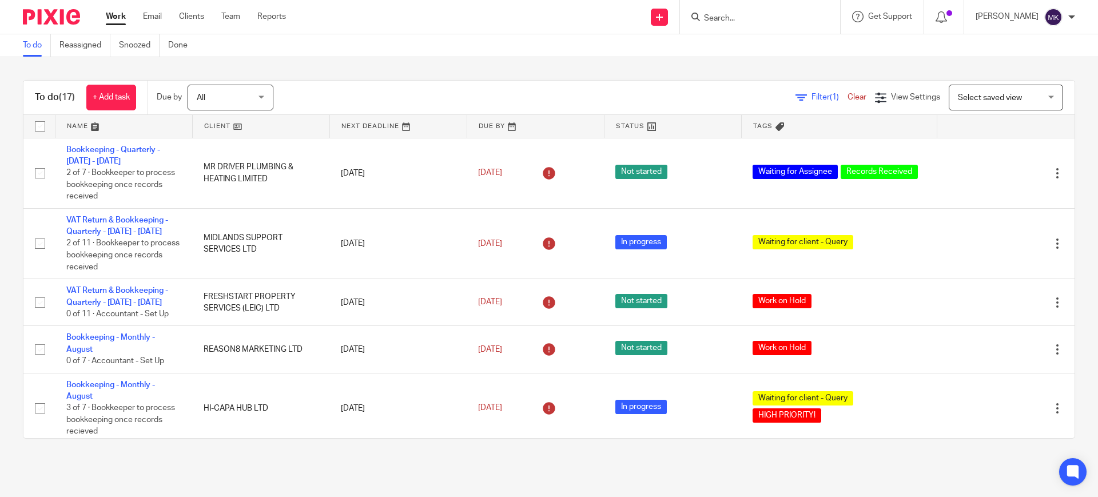
scroll to position [277, 0]
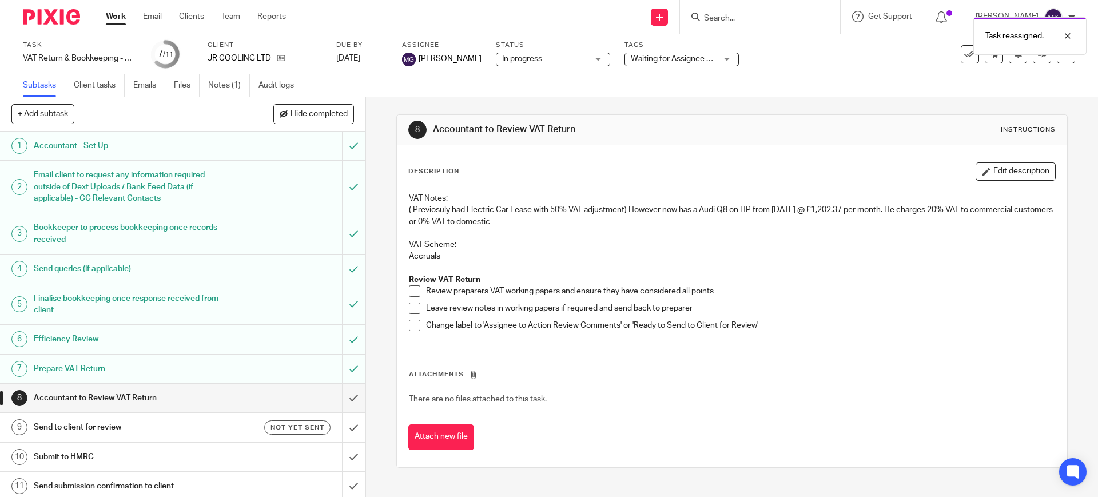
click at [119, 11] on link "Work" at bounding box center [116, 16] width 20 height 11
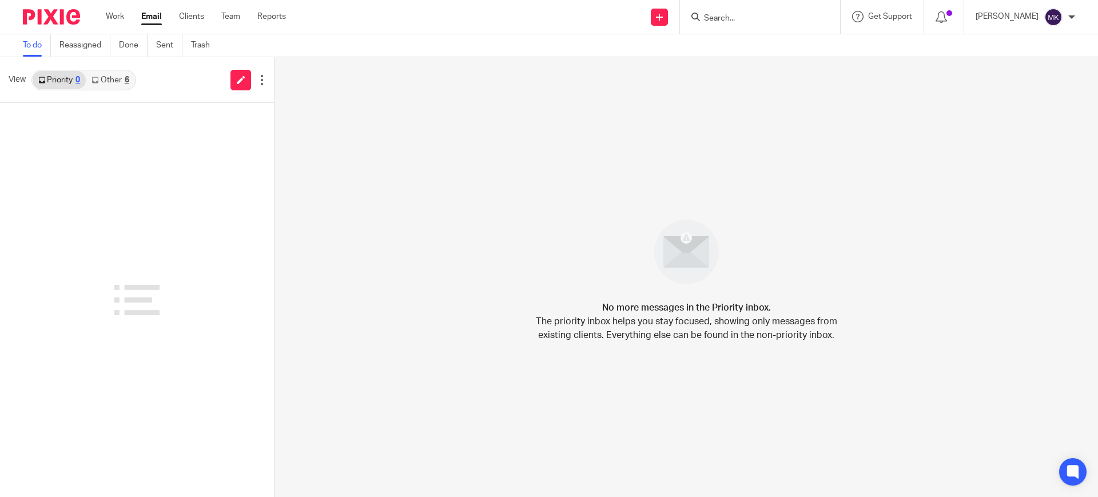
click at [133, 79] on link "Other 6" at bounding box center [110, 80] width 49 height 18
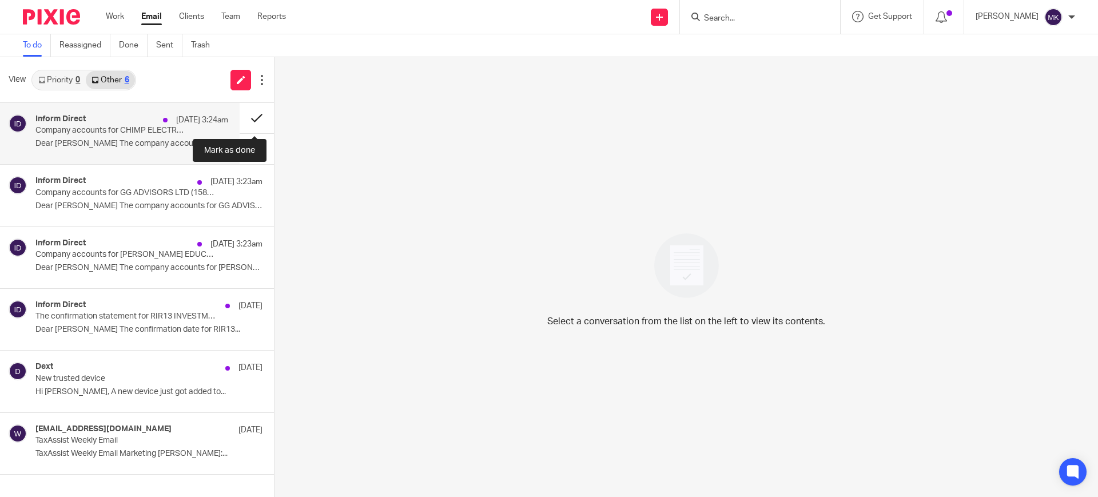
click at [251, 111] on button at bounding box center [257, 118] width 34 height 30
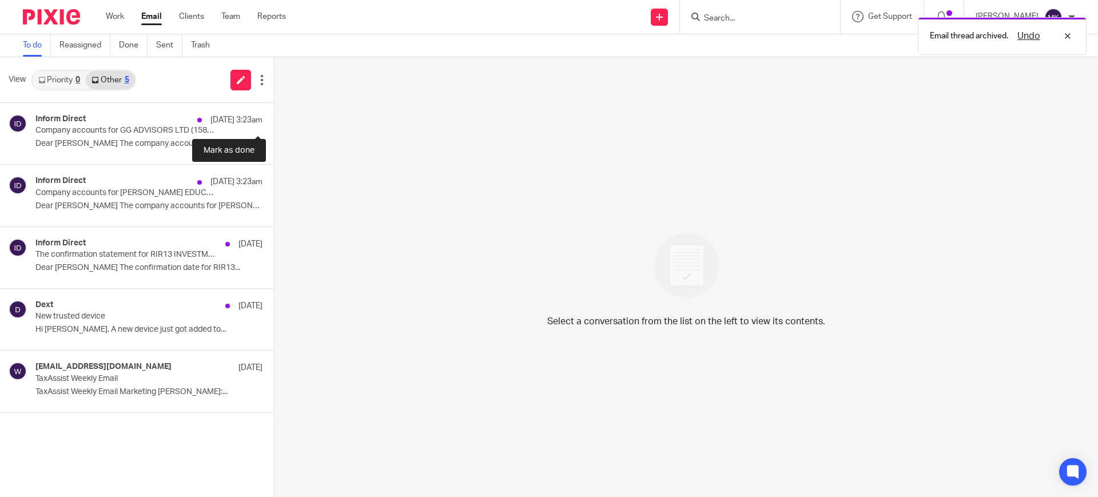
click at [274, 111] on button at bounding box center [278, 118] width 9 height 30
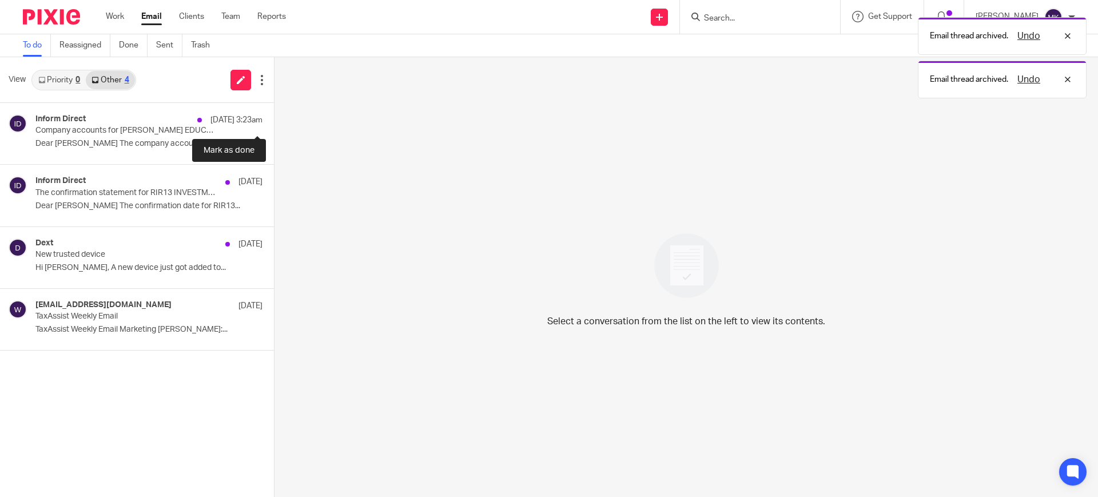
click at [274, 111] on button at bounding box center [278, 118] width 9 height 30
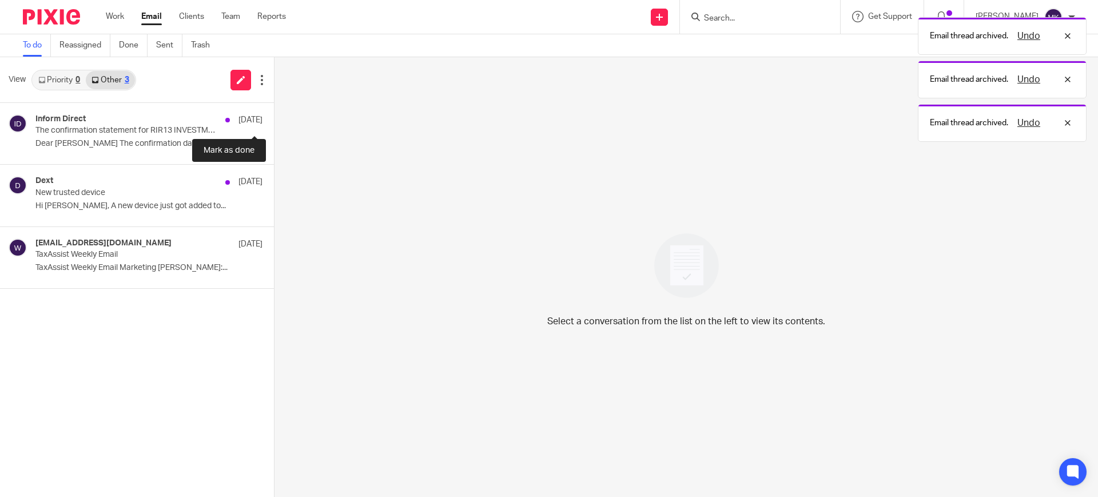
click at [274, 111] on button at bounding box center [278, 118] width 9 height 30
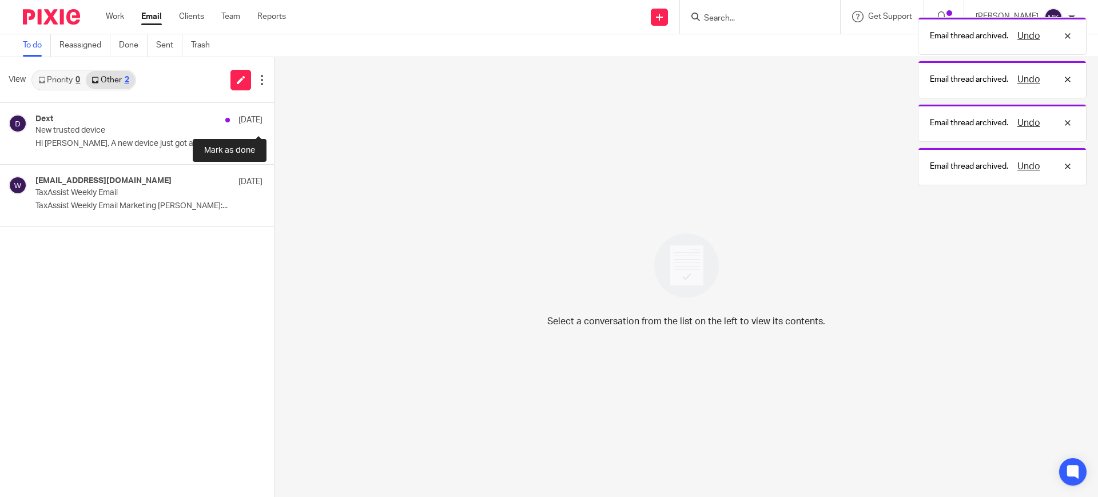
click at [274, 111] on button at bounding box center [278, 118] width 9 height 30
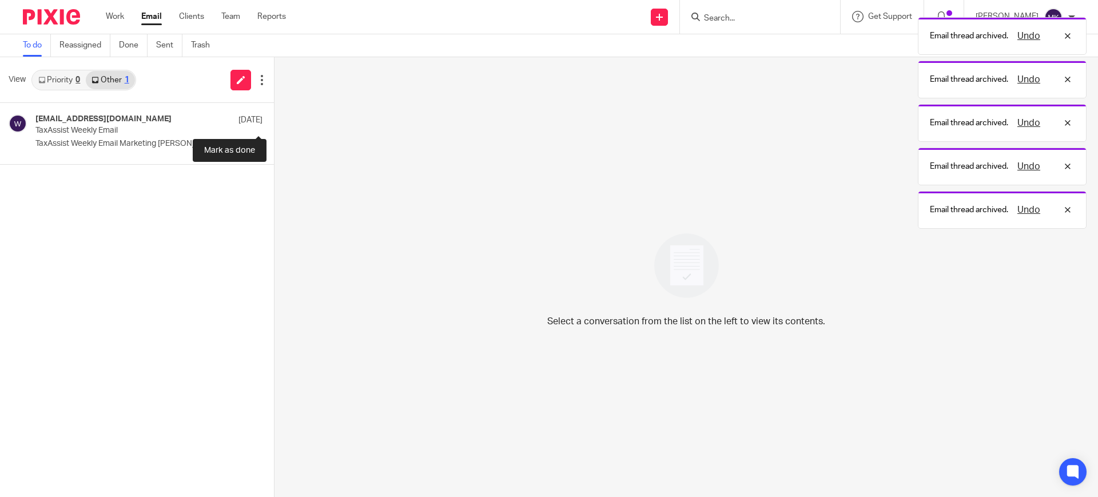
click at [274, 111] on button at bounding box center [278, 118] width 9 height 30
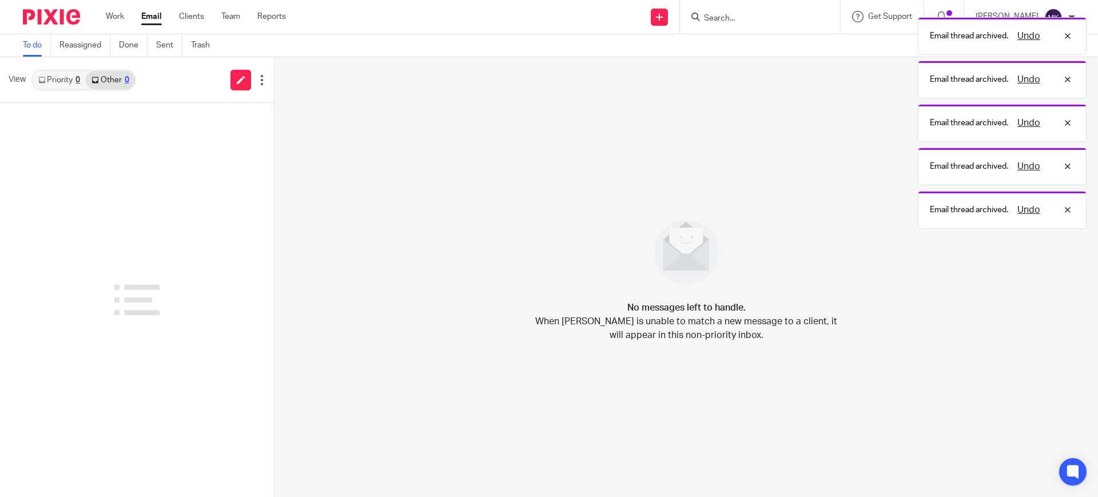
click at [69, 77] on link "Priority 0" at bounding box center [59, 80] width 53 height 18
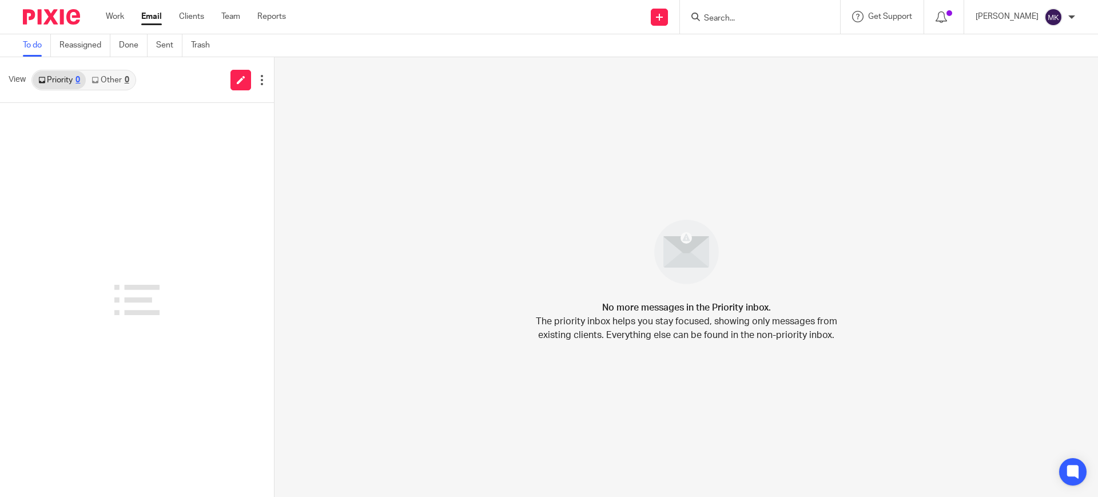
click at [759, 15] on input "Search" at bounding box center [754, 19] width 103 height 10
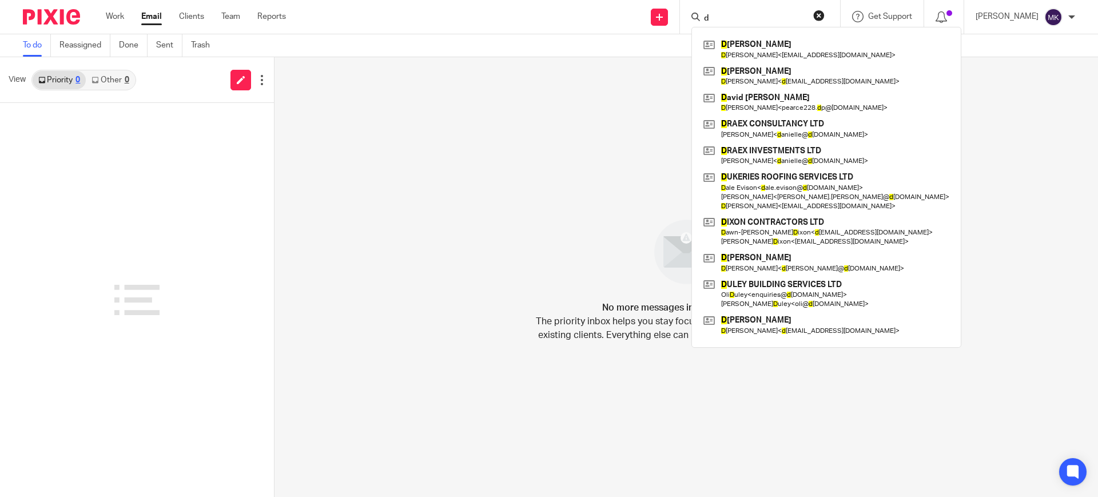
click at [759, 15] on input "d" at bounding box center [754, 19] width 103 height 10
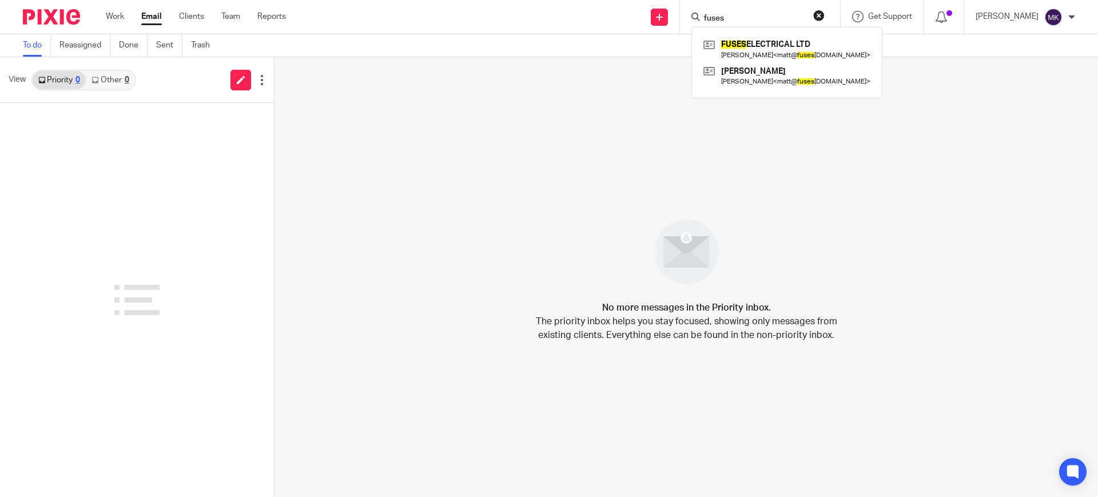
type input "fuses"
click at [824, 13] on button "reset" at bounding box center [818, 15] width 11 height 11
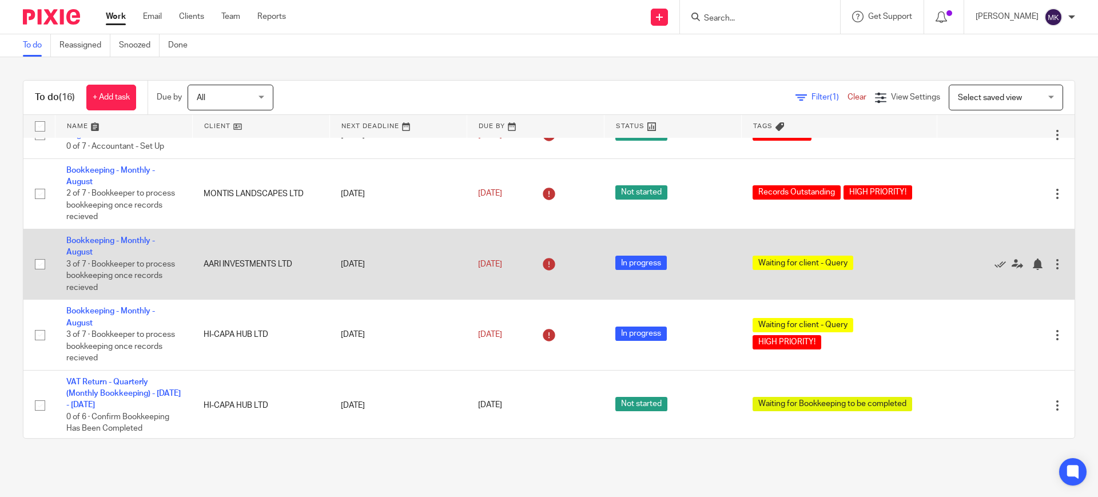
scroll to position [286, 0]
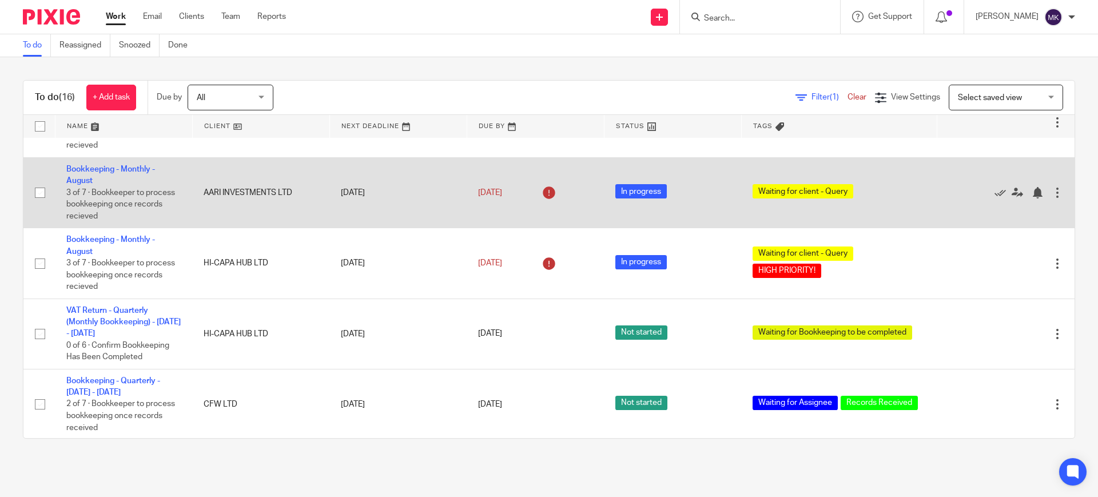
drag, startPoint x: 110, startPoint y: 242, endPoint x: 130, endPoint y: 209, distance: 38.5
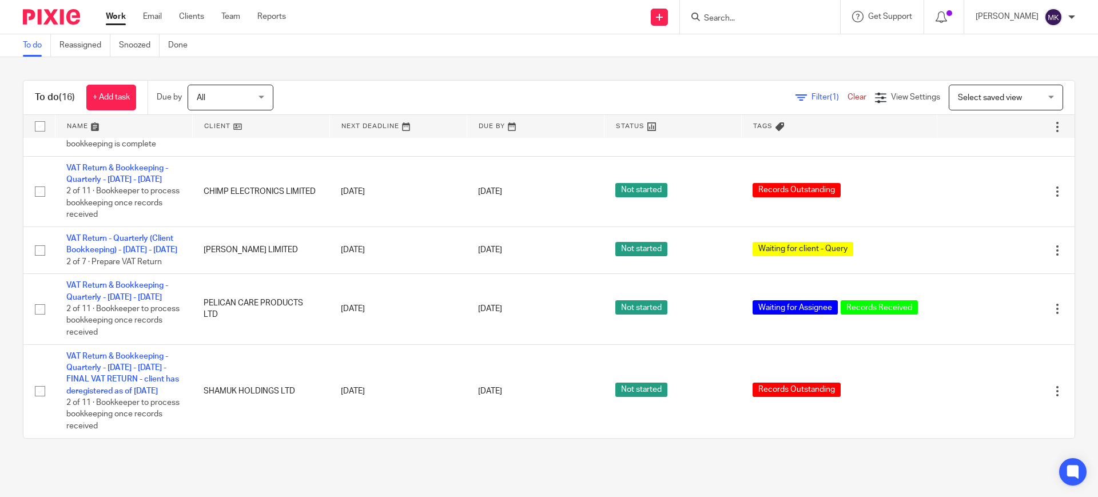
scroll to position [838, 0]
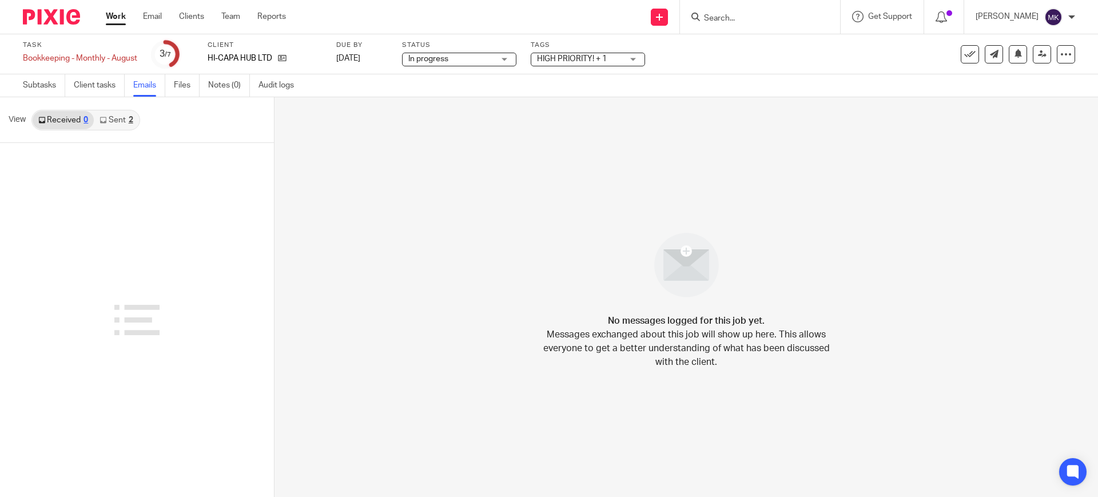
click at [117, 118] on link "Sent 2" at bounding box center [116, 120] width 45 height 18
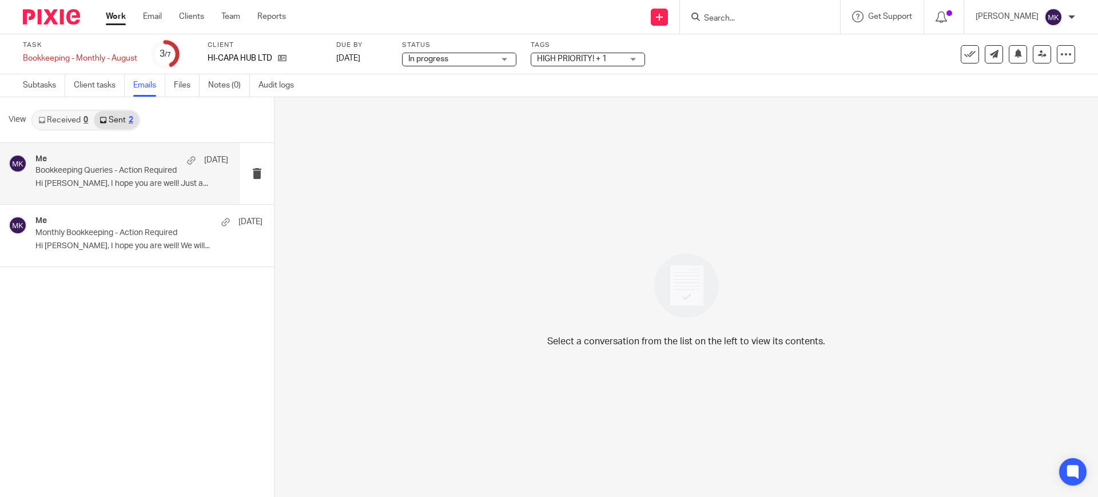
click at [132, 185] on p "Hi [PERSON_NAME], I hope you are well! Just a..." at bounding box center [131, 184] width 193 height 10
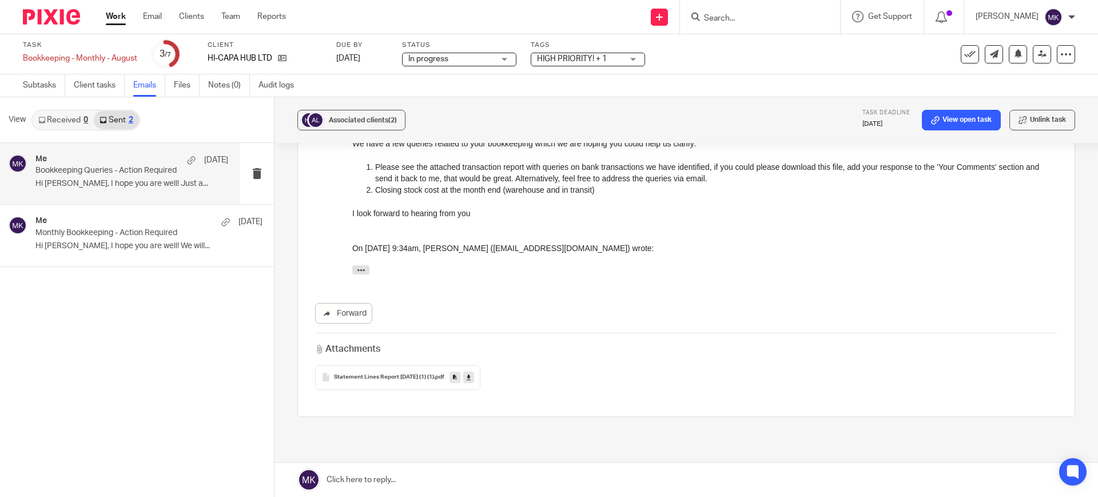
scroll to position [286, 0]
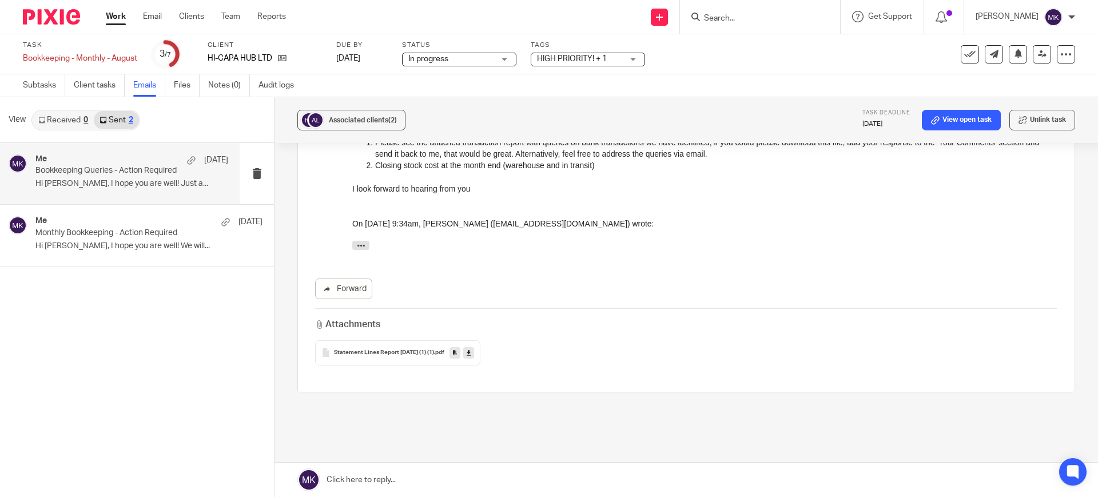
click at [470, 348] on icon at bounding box center [468, 352] width 4 height 9
